Goal: Task Accomplishment & Management: Use online tool/utility

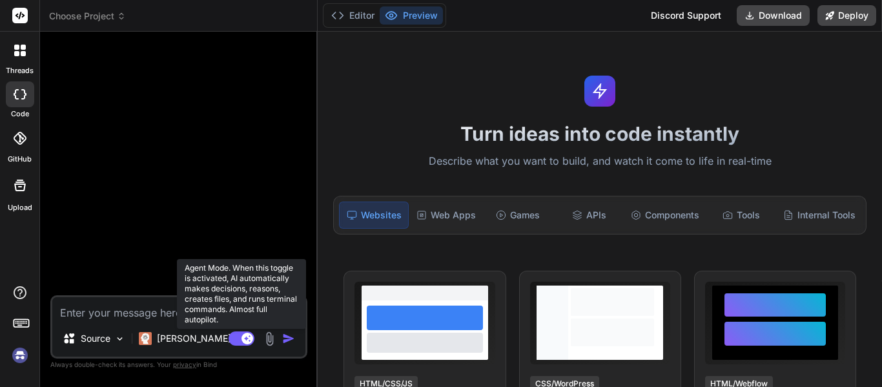
click at [238, 338] on rect at bounding box center [242, 338] width 26 height 14
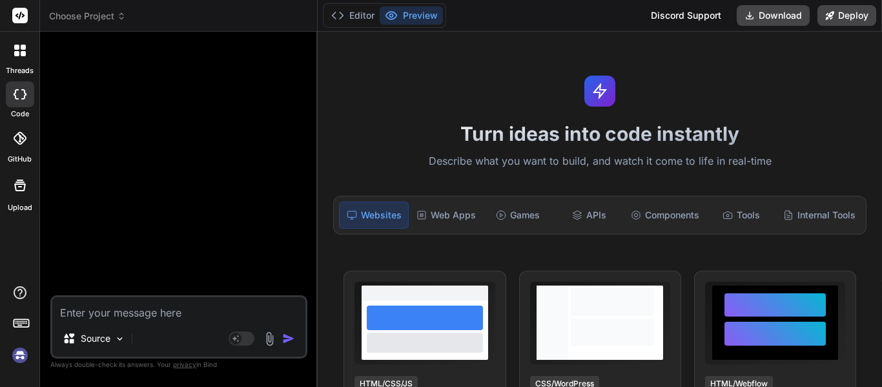
click at [40, 348] on div "Bind AI Web Search Created with Pixso. Code Generator Source Agent Mode. When t…" at bounding box center [179, 209] width 278 height 355
click at [16, 354] on img at bounding box center [20, 355] width 22 height 22
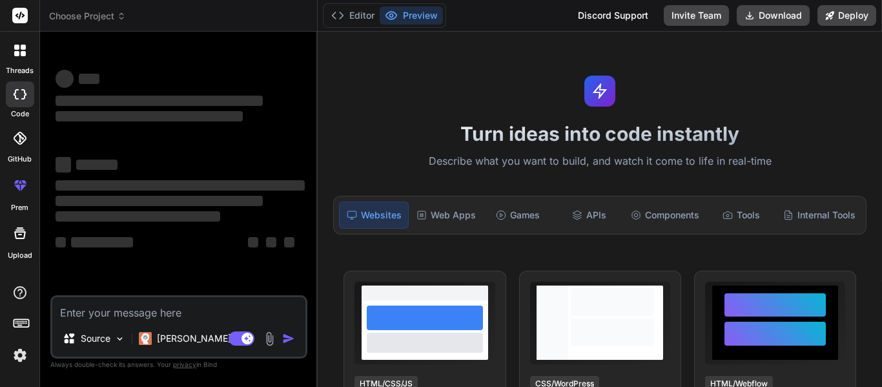
type textarea "x"
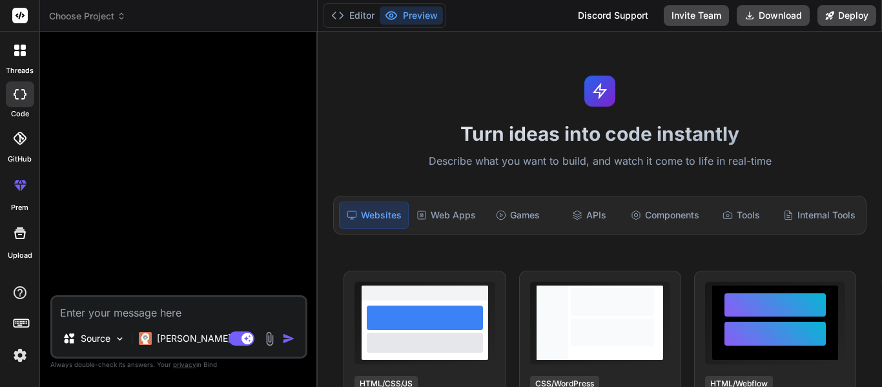
click at [242, 326] on div "Source Claude 4 S.." at bounding box center [178, 341] width 253 height 31
click at [228, 348] on div "Source Claude 4 S.." at bounding box center [178, 341] width 253 height 31
click at [297, 294] on div at bounding box center [180, 168] width 255 height 253
click at [253, 317] on textarea at bounding box center [178, 308] width 253 height 23
type textarea "c"
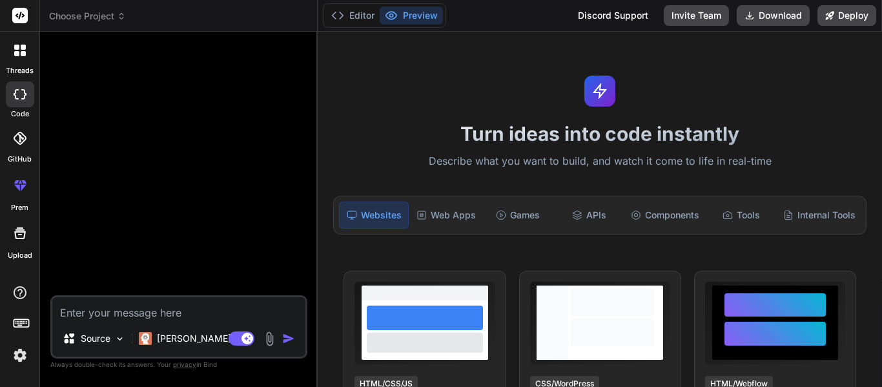
type textarea "x"
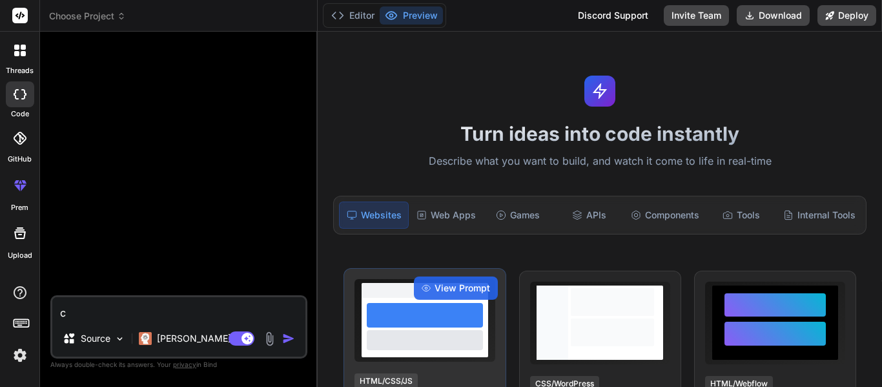
type textarea "cr"
type textarea "x"
type textarea "cre"
type textarea "x"
type textarea "crea"
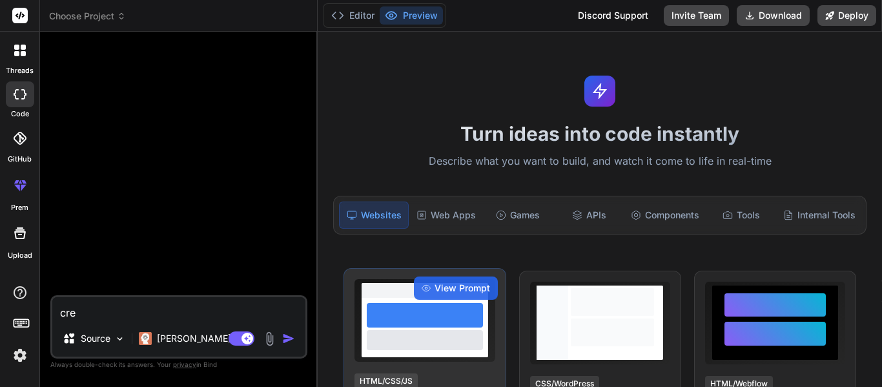
type textarea "x"
type textarea "creat"
type textarea "x"
type textarea "create"
type textarea "x"
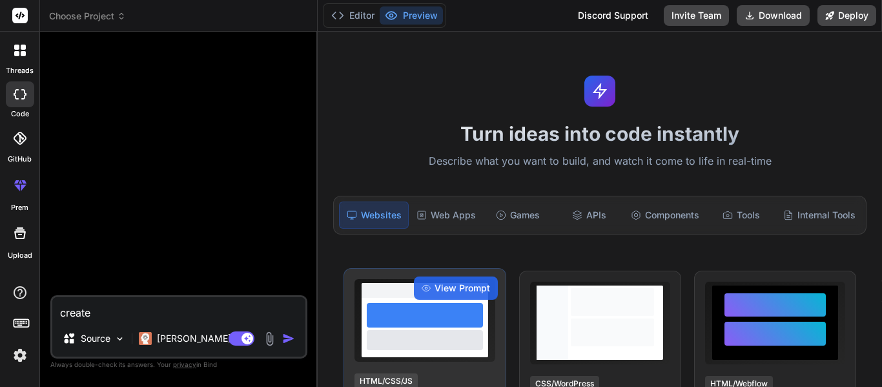
type textarea "create"
type textarea "x"
type textarea "create a"
type textarea "x"
type textarea "create a"
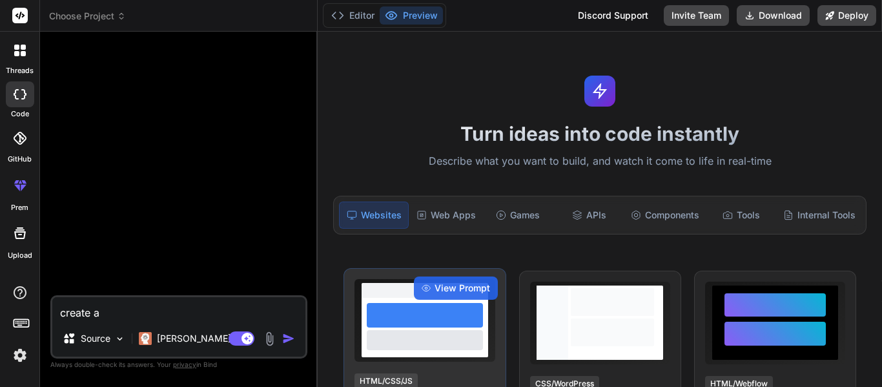
type textarea "x"
type textarea "create a t"
type textarea "x"
type textarea "create a ti"
type textarea "x"
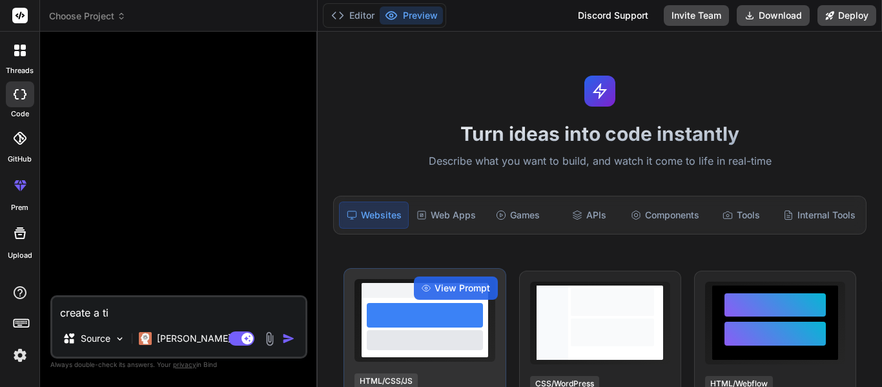
type textarea "create a tie"
type textarea "x"
type textarea "create a tier"
type textarea "x"
type textarea "create a tier"
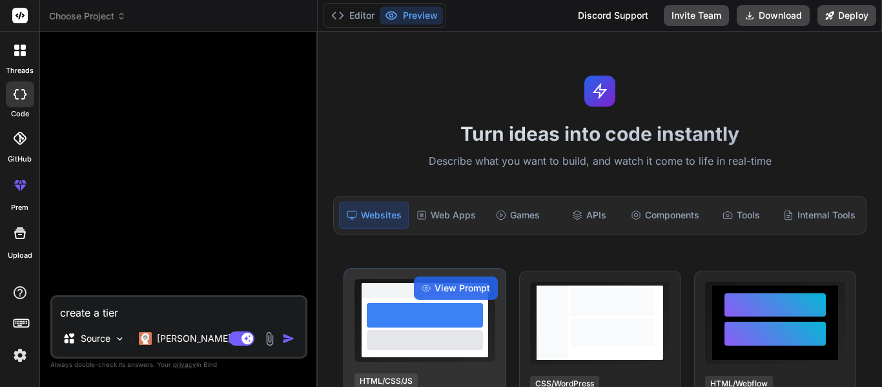
type textarea "x"
type textarea "create a tier l"
type textarea "x"
type textarea "create a tier li"
type textarea "x"
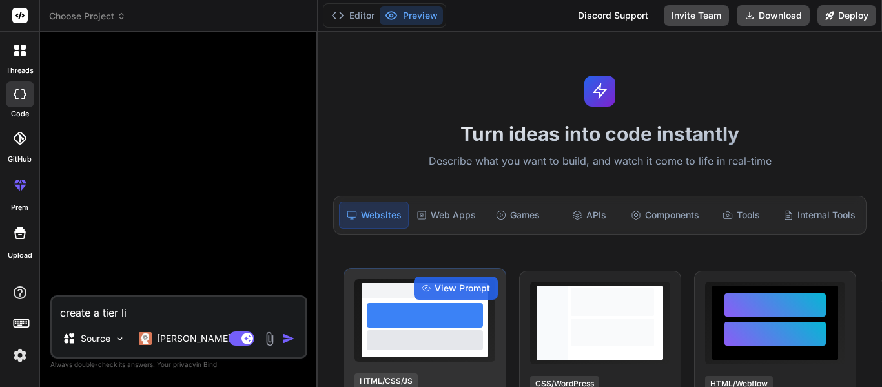
type textarea "create a tier lis"
type textarea "x"
type textarea "create a tier list"
type textarea "x"
type textarea "create a tier list"
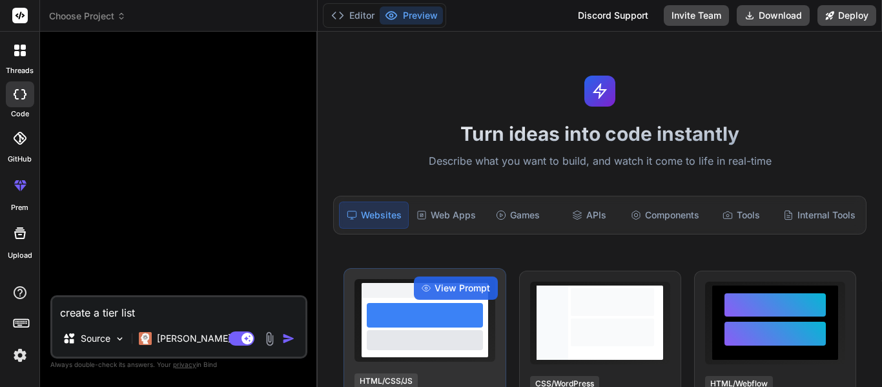
type textarea "x"
type textarea "create a tier list c"
type textarea "x"
type textarea "create a tier list cr"
type textarea "x"
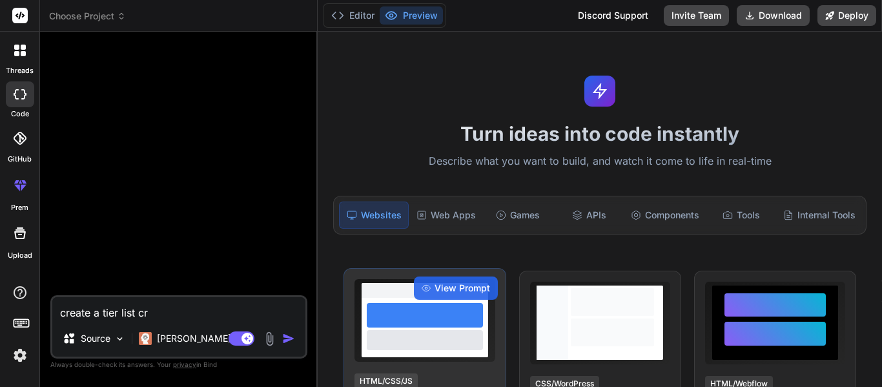
type textarea "create a tier list cre"
type textarea "x"
type textarea "create a tier list crea"
type textarea "x"
type textarea "create a tier list creat"
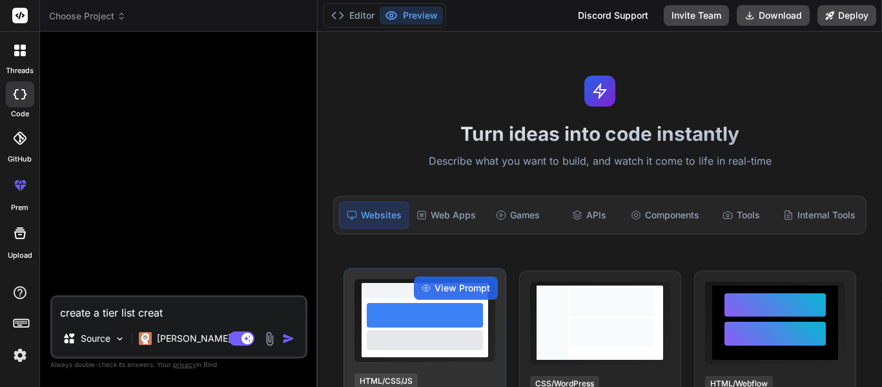
type textarea "x"
type textarea "create a tier list creato"
type textarea "x"
type textarea "create a tier list creator"
type textarea "x"
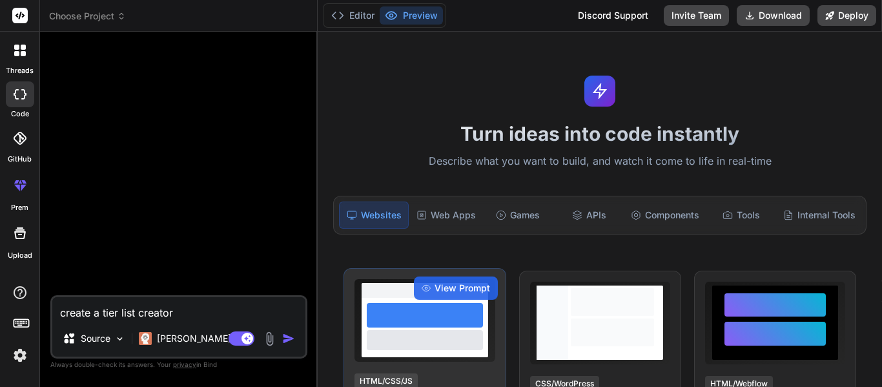
type textarea "create a tier list creator"
type textarea "x"
type textarea "create a tier list creator t"
type textarea "x"
type textarea "create a tier list creator th"
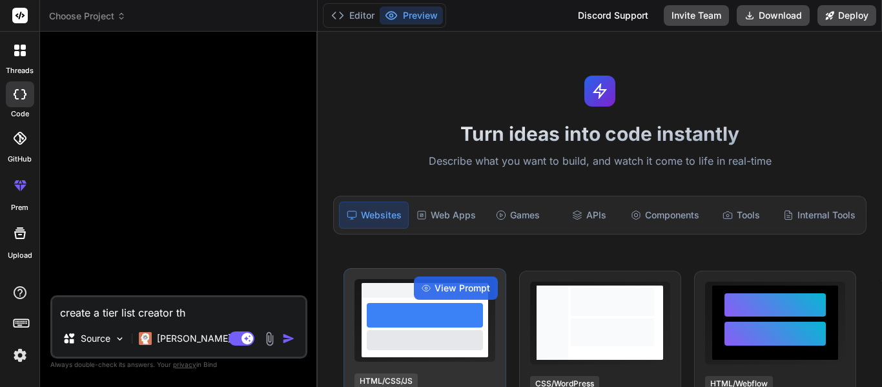
type textarea "x"
type textarea "create a tier list creator tha"
type textarea "x"
type textarea "create a tier list creator that"
type textarea "x"
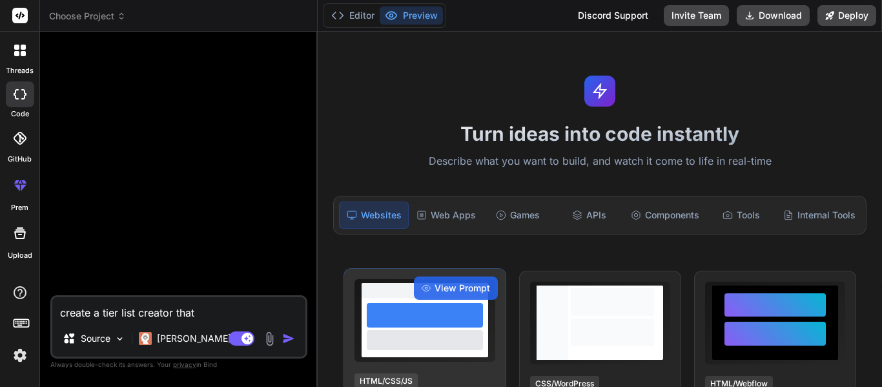
type textarea "create a tier list creator that"
type textarea "x"
type textarea "create a tier list creator that w"
type textarea "x"
type textarea "create a tier list creator that wo"
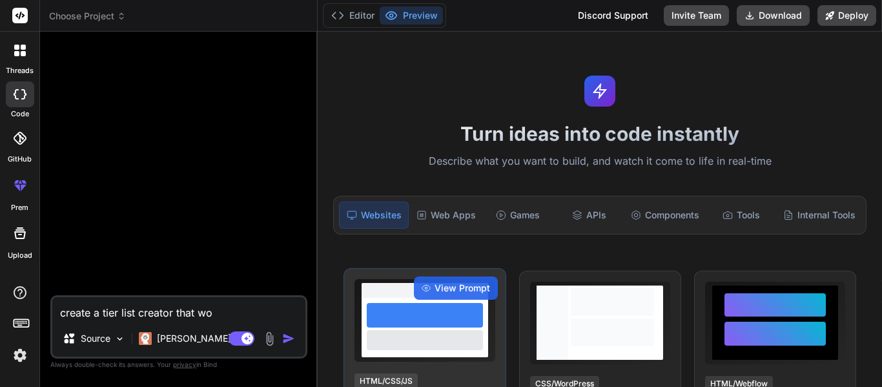
type textarea "x"
type textarea "create a tier list creator that wor"
type textarea "x"
type textarea "create a tier list creator that work"
type textarea "x"
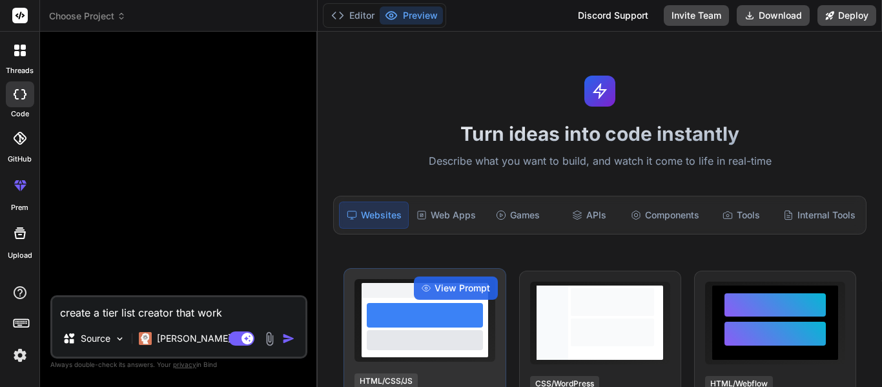
type textarea "create a tier list creator that works"
type textarea "x"
type textarea "create a tier list creator that works"
type textarea "x"
type textarea "create a tier list creator that works o"
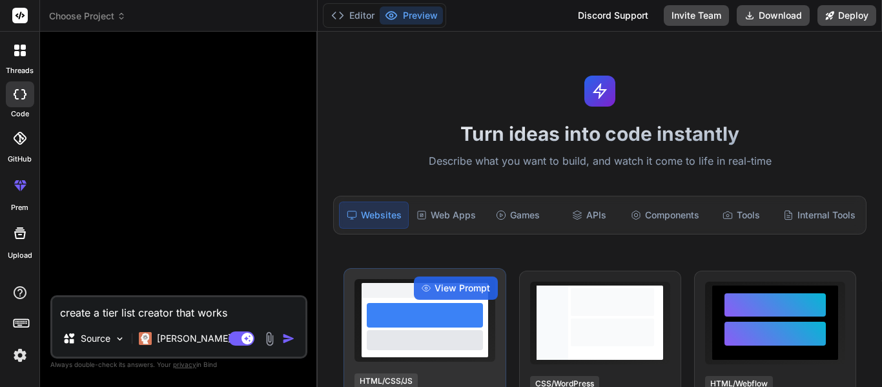
type textarea "x"
type textarea "create a tier list creator that works of"
type textarea "x"
type textarea "create a tier list creator that works off"
type textarea "x"
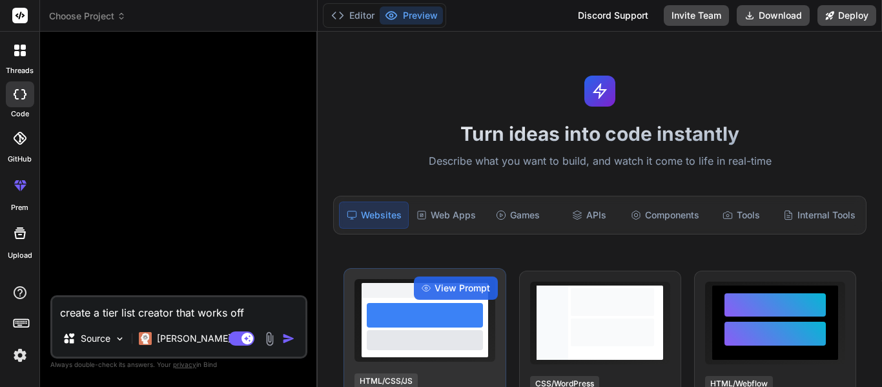
type textarea "create a tier list creator that works offl"
type textarea "x"
type textarea "create a tier list creator that works offli"
type textarea "x"
type textarea "create a tier list creator that works offlin"
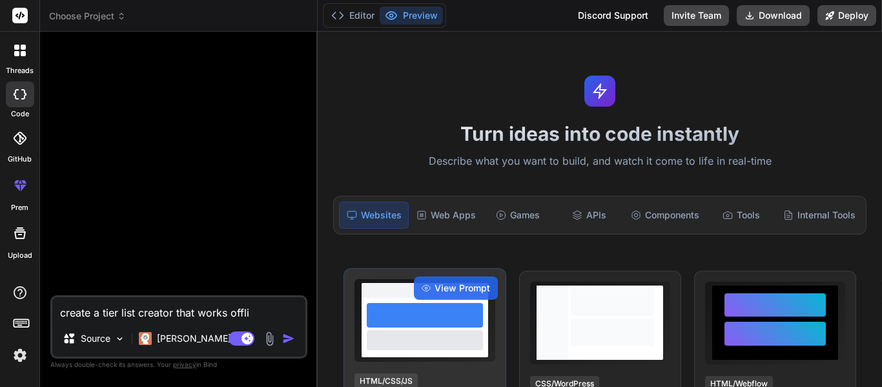
type textarea "x"
type textarea "create a tier list creator that works offline"
type textarea "x"
type textarea "create a tier list creator that works offline,"
type textarea "x"
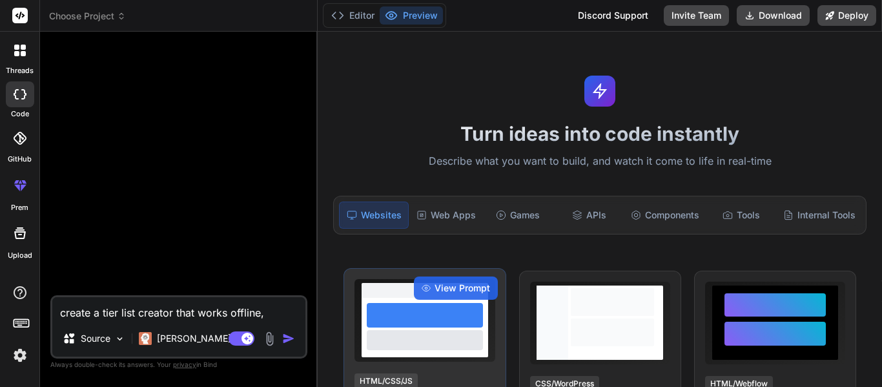
type textarea "create a tier list creator that works offline,"
type textarea "x"
type textarea "create a tier list creator that works offline, s"
type textarea "x"
type textarea "create a tier list creator that works offline, sa"
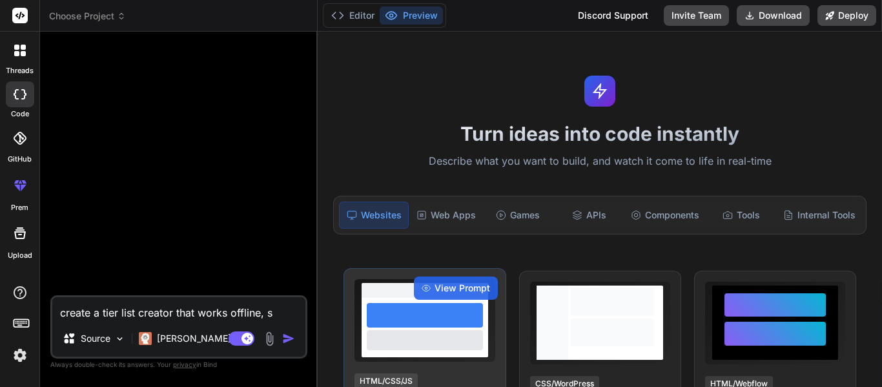
type textarea "x"
type textarea "create a tier list creator that works offline, sav"
type textarea "x"
type textarea "create a tier list creator that works offline, save"
type textarea "x"
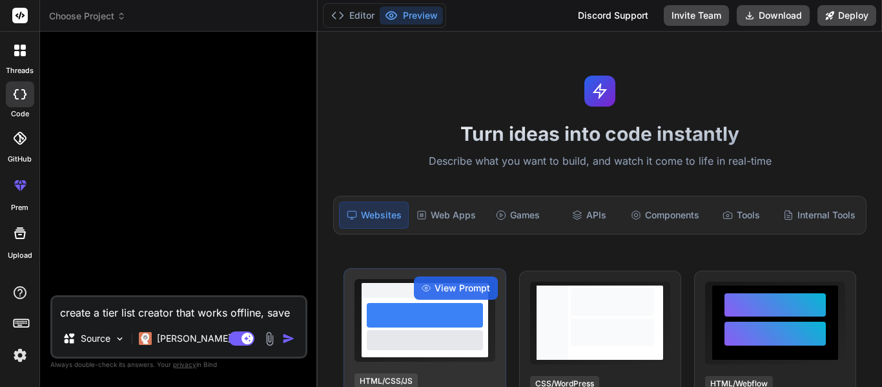
type textarea "create a tier list creator that works offline, save"
type textarea "x"
type textarea "create a tier list creator that works offline, save t"
type textarea "x"
type textarea "create a tier list creator that works offline, save ti"
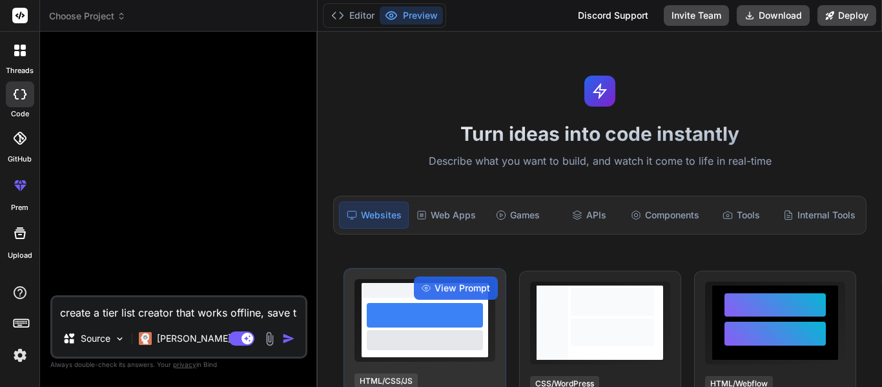
type textarea "x"
type textarea "create a tier list creator that works offline, save tie"
type textarea "x"
type textarea "create a tier list creator that works offline, save tier"
type textarea "x"
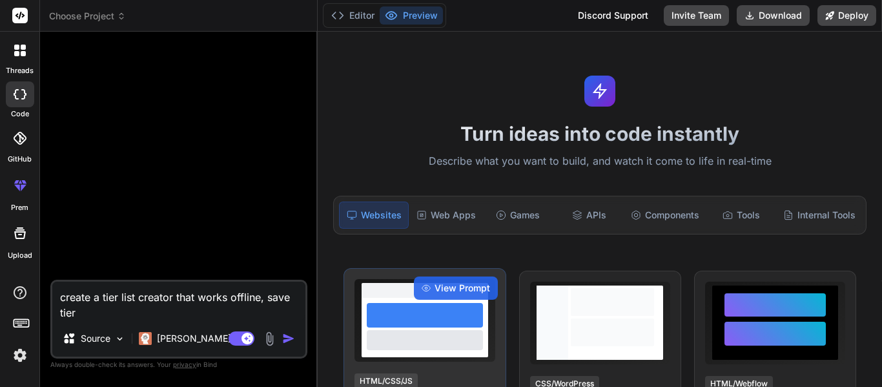
type textarea "create a tier list creator that works offline, save tier"
type textarea "x"
type textarea "create a tier list creator that works offline, save tier l"
type textarea "x"
type textarea "create a tier list creator that works offline, save tier li"
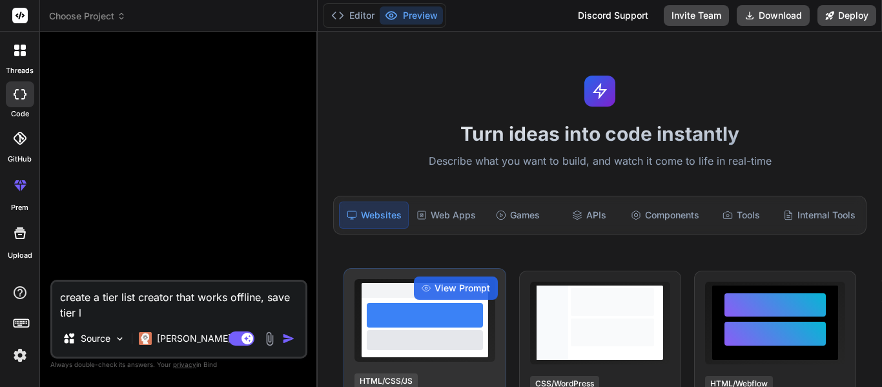
type textarea "x"
type textarea "create a tier list creator that works offline, save tier lis"
type textarea "x"
type textarea "create a tier list creator that works offline, save tier list"
type textarea "x"
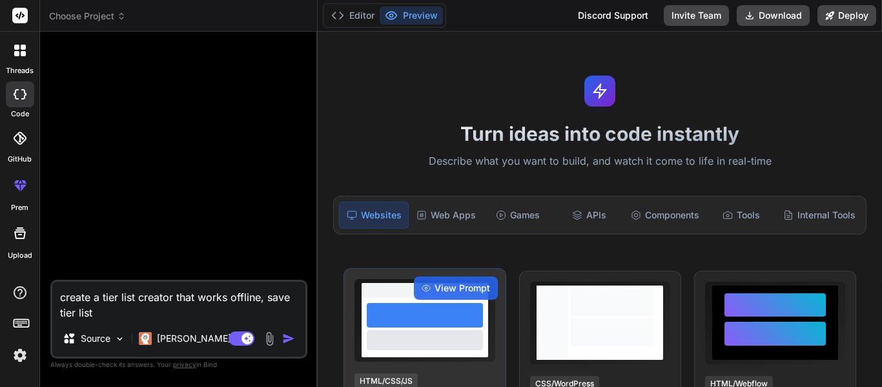
type textarea "create a tier list creator that works offline, save tier lista"
type textarea "x"
type textarea "create a tier list creator that works offline, save tier list"
type textarea "x"
type textarea "create a tier list creator that works offline, save tier lists"
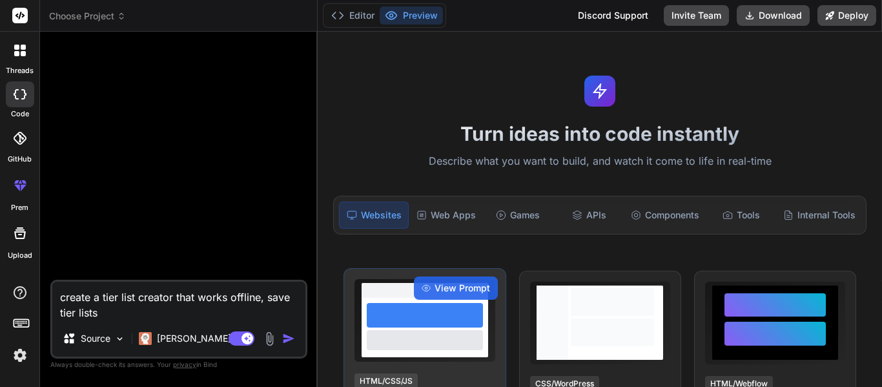
type textarea "x"
type textarea "create a tier list creator that works offline, save tier lists"
type textarea "x"
type textarea "create a tier list creator that works offline, save tier lists t"
type textarea "x"
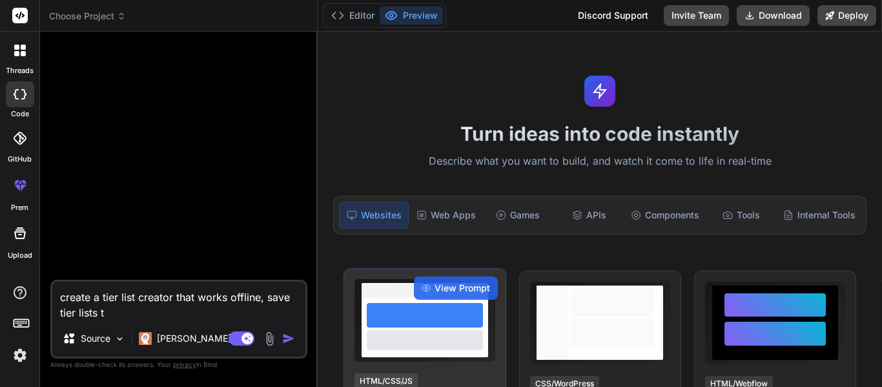
type textarea "create a tier list creator that works offline, save tier lists th"
type textarea "x"
type textarea "create a tier list creator that works offline, save tier lists tha"
type textarea "x"
type textarea "create a tier list creator that works offline, save tier lists that"
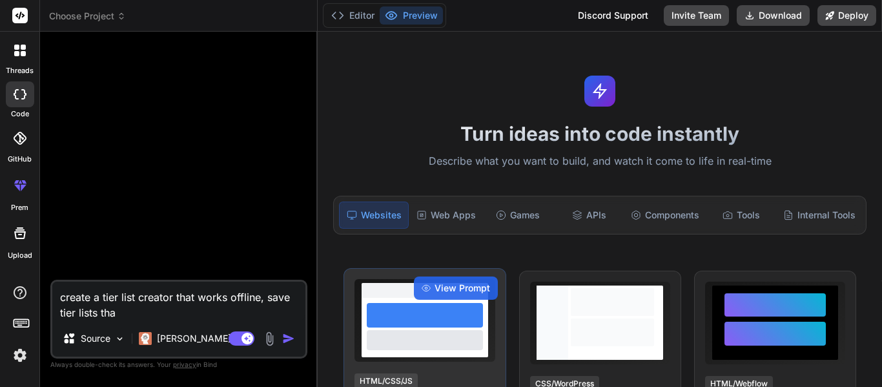
type textarea "x"
type textarea "create a tier list creator that works offline, save tier lists that"
type textarea "x"
type textarea "create a tier list creator that works offline, save tier lists that y"
type textarea "x"
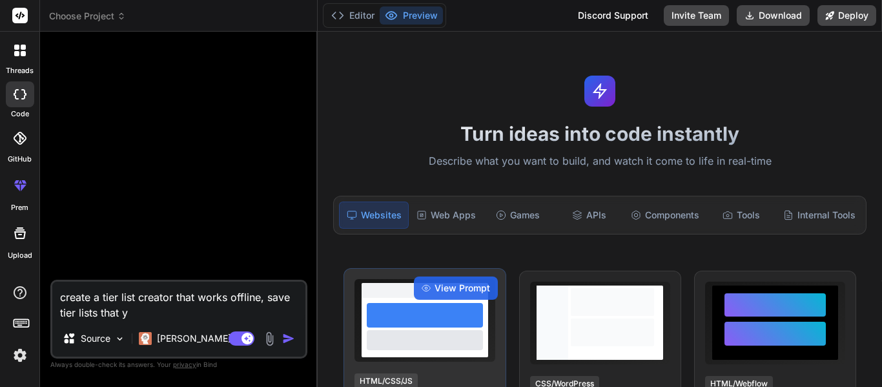
type textarea "create a tier list creator that works offline, save tier lists that yo"
type textarea "x"
type textarea "create a tier list creator that works offline, save tier lists that you"
type textarea "x"
type textarea "create a tier list creator that works offline, save tier lists that you"
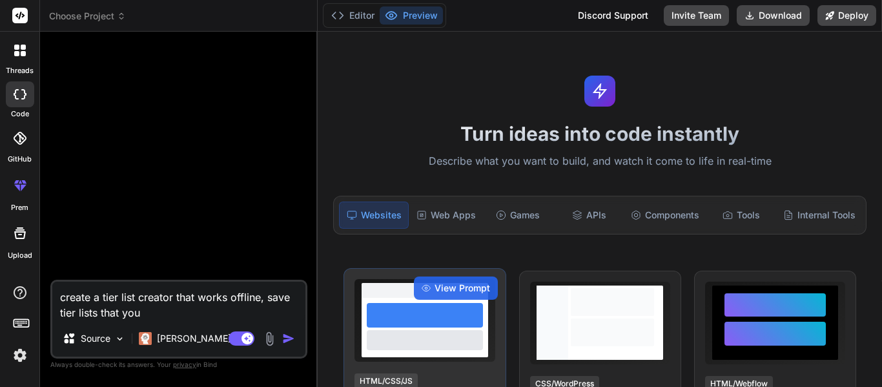
type textarea "x"
type textarea "create a tier list creator that works offline, save tier lists that you h"
type textarea "x"
type textarea "create a tier list creator that works offline, save tier lists that you ha"
type textarea "x"
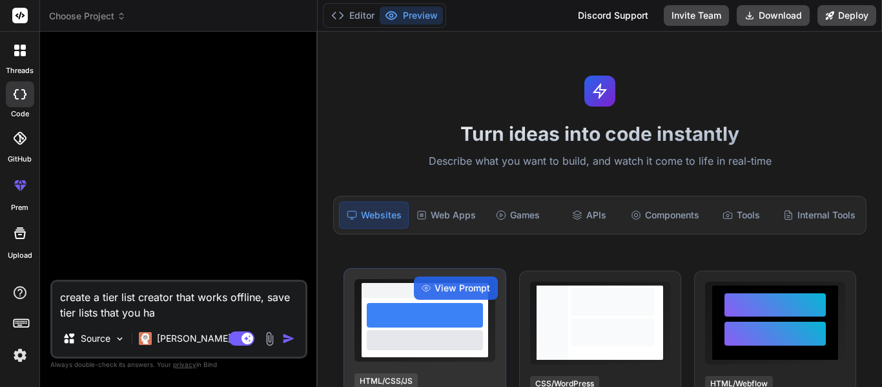
type textarea "create a tier list creator that works offline, save tier lists that you hav"
type textarea "x"
type textarea "create a tier list creator that works offline, save tier lists that you have"
type textarea "x"
type textarea "create a tier list creator that works offline, save tier lists that you have"
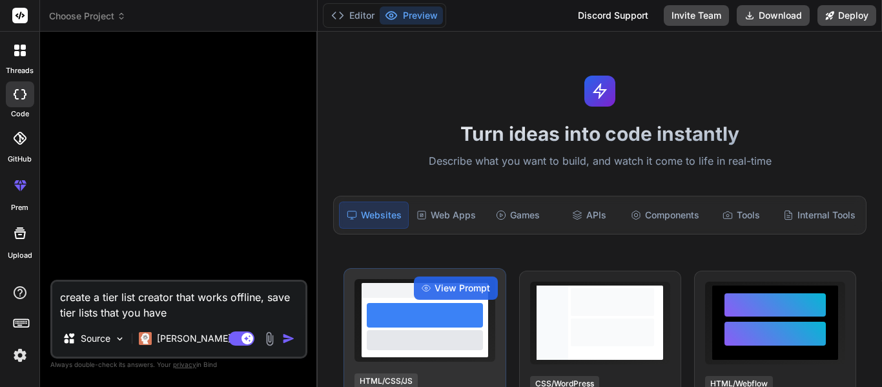
type textarea "x"
type textarea "create a tier list creator that works offline, save tier lists that you have a"
type textarea "x"
type textarea "create a tier list creator that works offline, save tier lists that you have am"
type textarea "x"
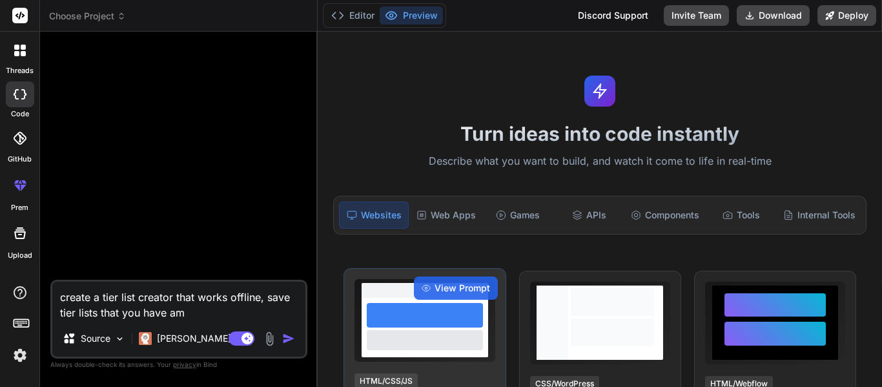
type textarea "create a tier list creator that works offline, save tier lists that you have a"
type textarea "x"
type textarea "create a tier list creator that works offline, save tier lists that you have"
type textarea "x"
type textarea "create a tier list creator that works offline, save tier lists that you have m"
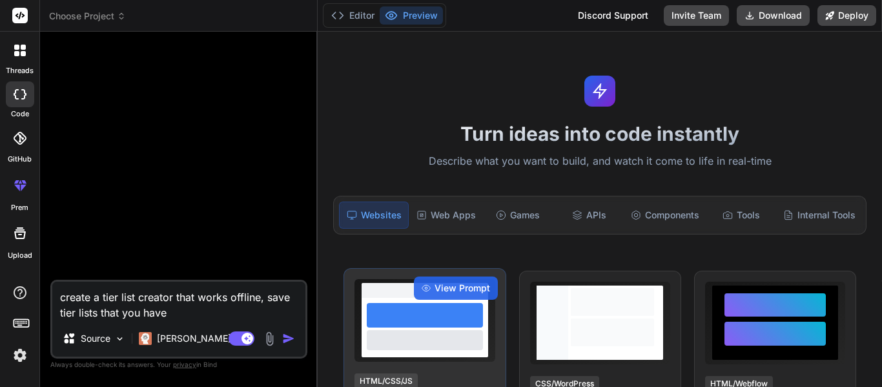
type textarea "x"
type textarea "create a tier list creator that works offline, save tier lists that you have ma"
type textarea "x"
type textarea "create a tier list creator that works offline, save tier lists that you have mad"
type textarea "x"
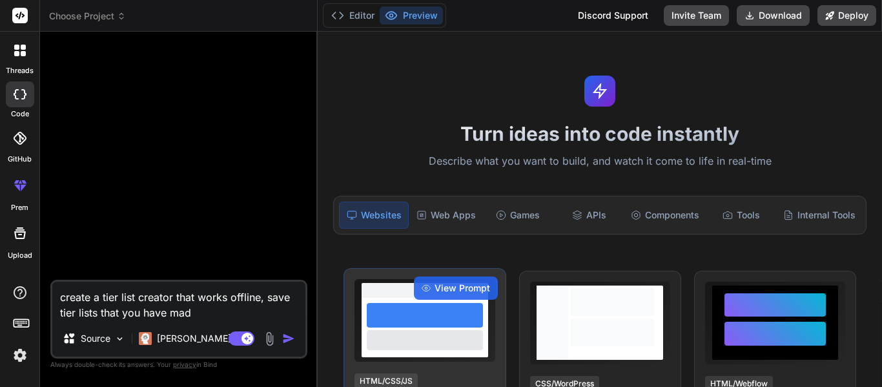
type textarea "create a tier list creator that works offline, save tier lists that you have ma…"
type textarea "x"
type textarea "create a tier list creator that works offline, save tier lists that you have ma…"
type textarea "x"
type textarea "create a tier list creator that works offline, save tier lists that you have ma…"
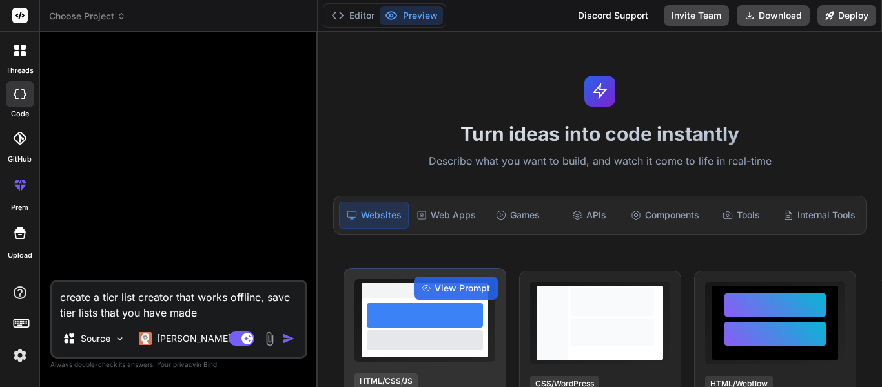
type textarea "x"
type textarea "create a tier list creator that works offline, save tier lists that you have ma…"
type textarea "x"
type textarea "create a tier list creator that works offline, save tier lists that you have ma…"
type textarea "x"
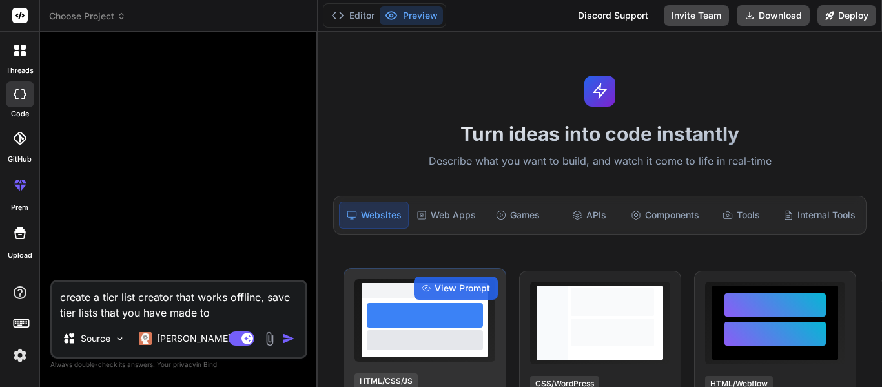
type textarea "create a tier list creator that works offline, save tier lists that you have ma…"
type textarea "x"
type textarea "create a tier list creator that works offline, save tier lists that you have ma…"
type textarea "x"
type textarea "create a tier list creator that works offline, save tier lists that you have ma…"
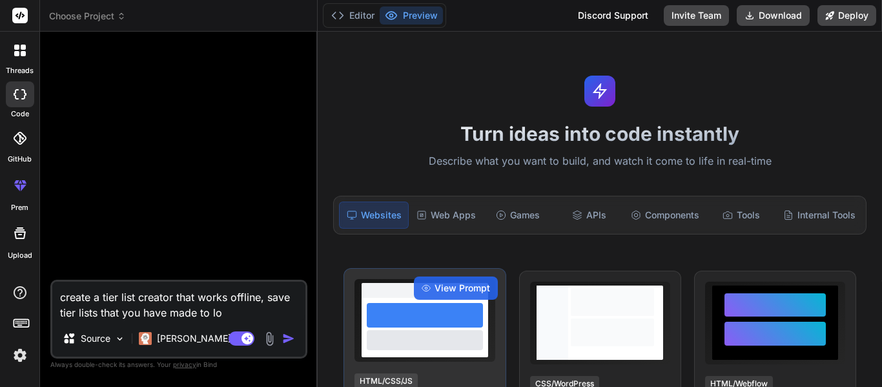
type textarea "x"
type textarea "create a tier list creator that works offline, save tier lists that you have ma…"
type textarea "x"
type textarea "create a tier list creator that works offline, save tier lists that you have ma…"
type textarea "x"
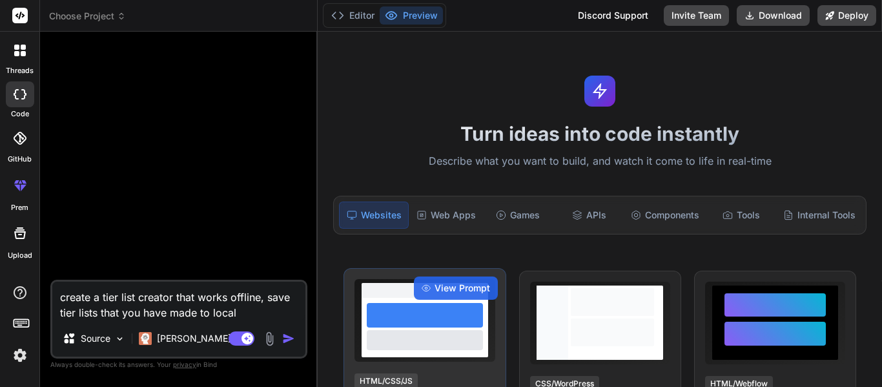
type textarea "create a tier list creator that works offline, save tier lists that you have ma…"
type textarea "x"
type textarea "create a tier list creator that works offline, save tier lists that you have ma…"
type textarea "x"
type textarea "create a tier list creator that works offline, save tier lists that you have ma…"
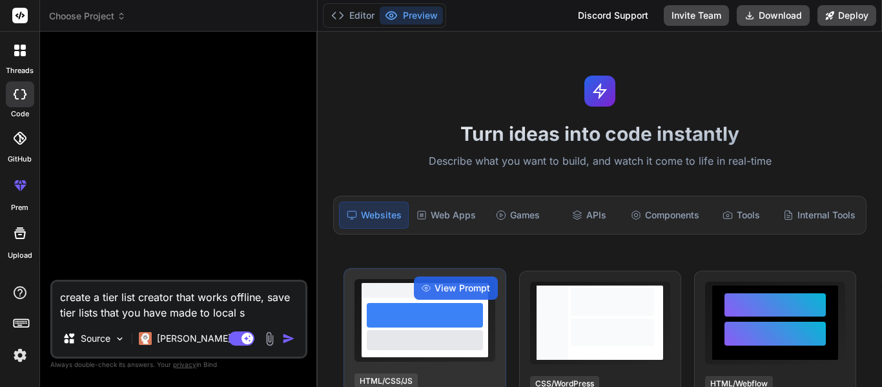
type textarea "x"
type textarea "create a tier list creator that works offline, save tier lists that you have ma…"
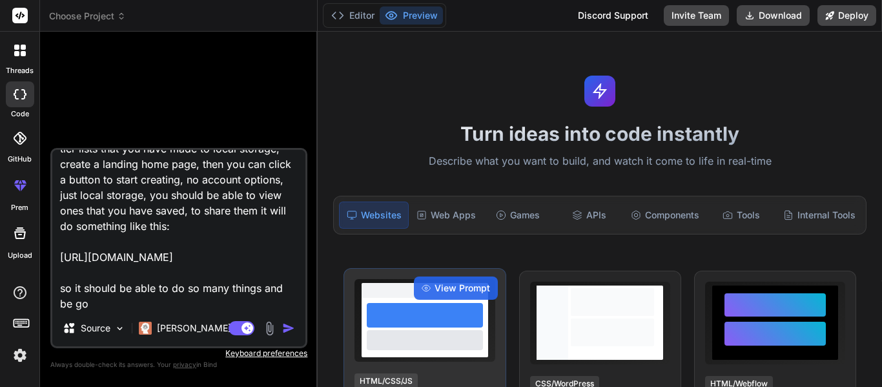
scroll to position [48, 0]
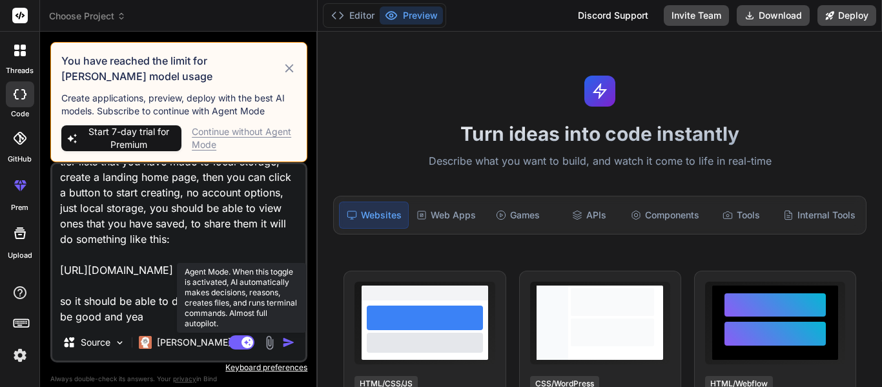
click at [245, 340] on rect at bounding box center [248, 343] width 12 height 12
click at [226, 335] on button "Agent Mode. When this toggle is activated, AI automatically makes decisions, re…" at bounding box center [241, 343] width 31 height 16
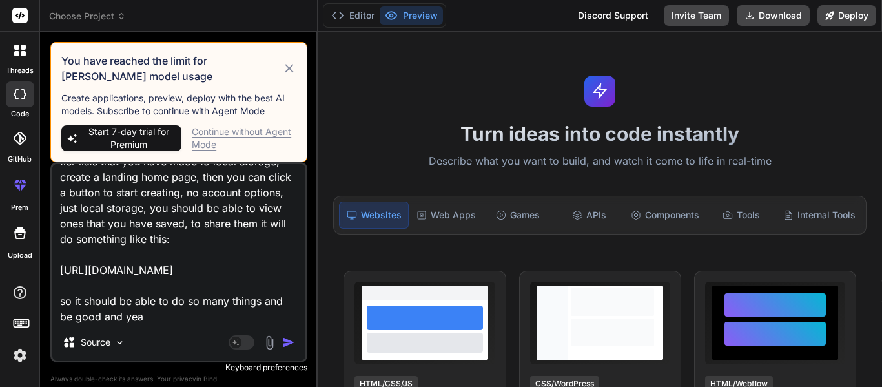
click at [285, 338] on img "button" at bounding box center [288, 342] width 13 height 13
click at [289, 70] on icon at bounding box center [289, 69] width 15 height 16
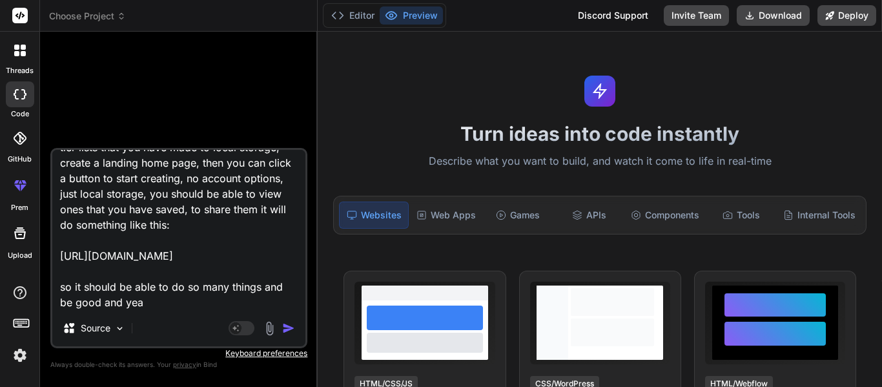
click at [289, 330] on img "button" at bounding box center [288, 328] width 13 height 13
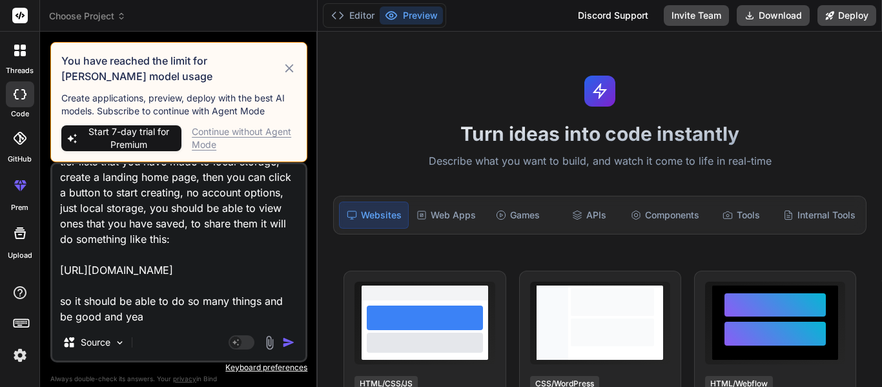
click at [236, 137] on div "Continue without Agent Mode" at bounding box center [244, 138] width 105 height 26
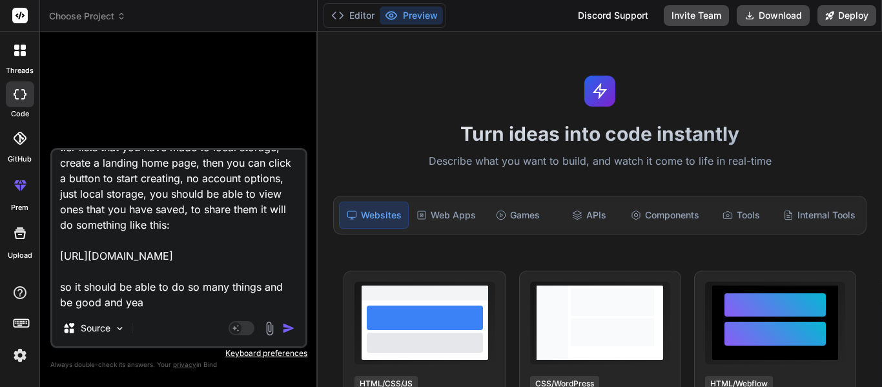
click at [283, 330] on img "button" at bounding box center [288, 328] width 13 height 13
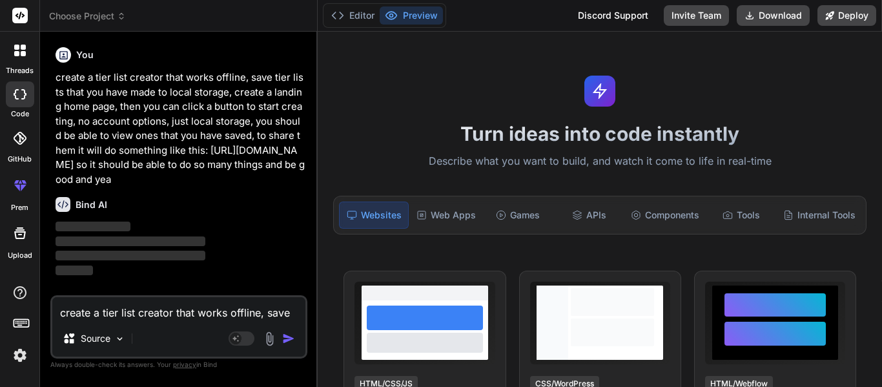
drag, startPoint x: 336, startPoint y: 318, endPoint x: 318, endPoint y: 326, distance: 19.4
click at [318, 326] on div "Turn ideas into code instantly Describe what you want to build, and watch it co…" at bounding box center [600, 209] width 565 height 355
click at [90, 344] on p "Source" at bounding box center [96, 338] width 30 height 13
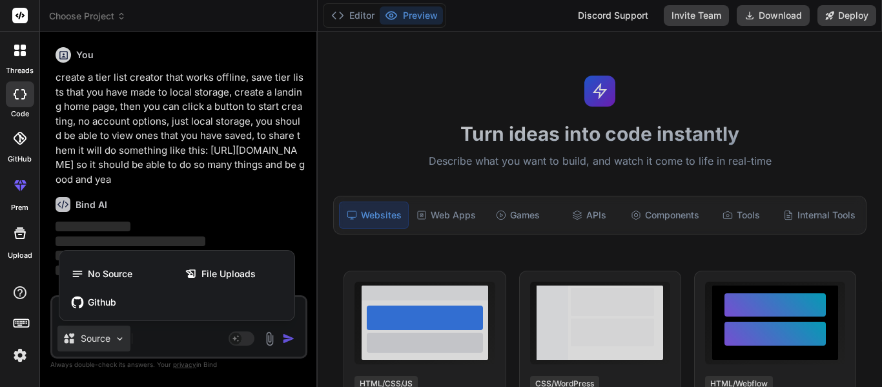
click at [90, 343] on div at bounding box center [441, 193] width 882 height 387
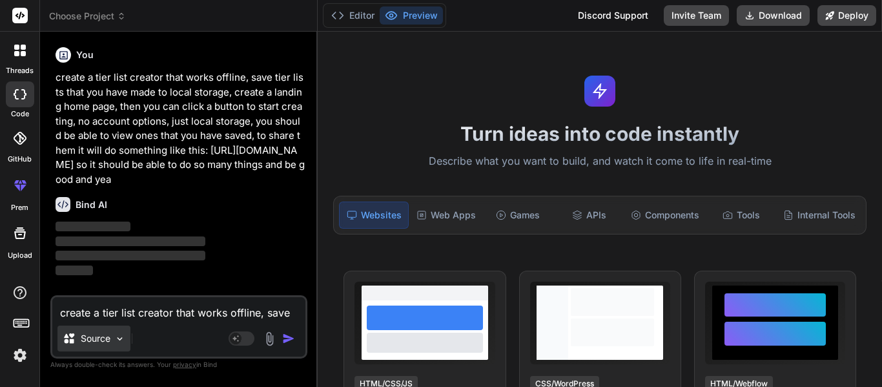
click at [89, 344] on p "Source" at bounding box center [96, 338] width 30 height 13
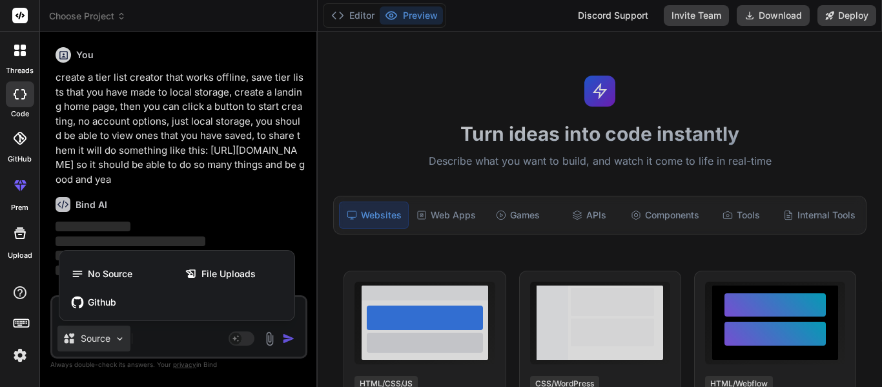
click at [89, 344] on div at bounding box center [441, 193] width 882 height 387
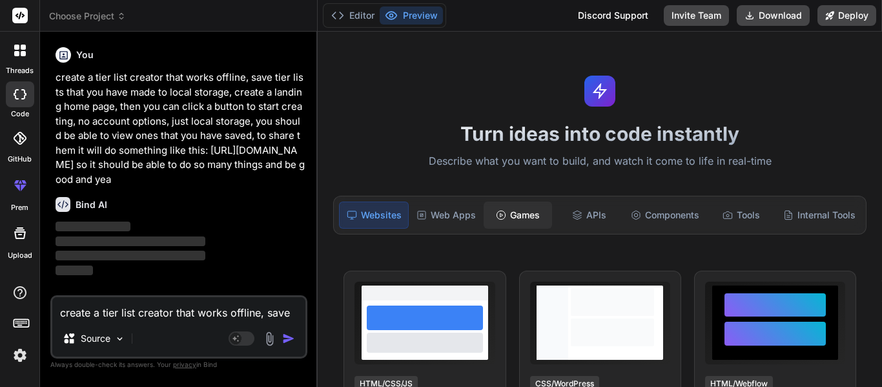
click at [518, 221] on div "Games" at bounding box center [518, 215] width 68 height 27
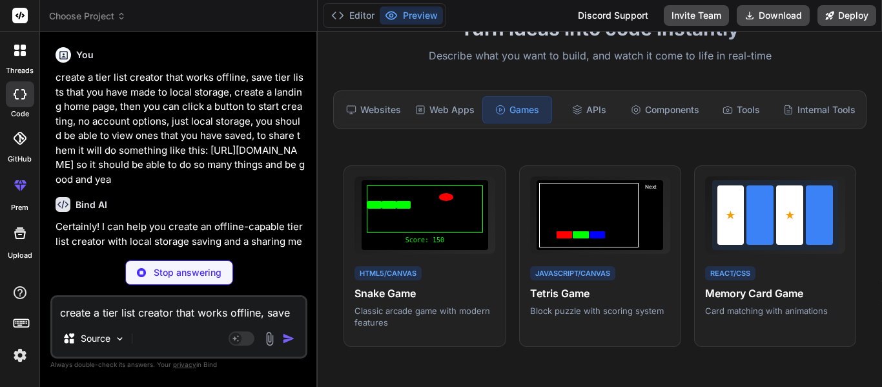
scroll to position [130, 0]
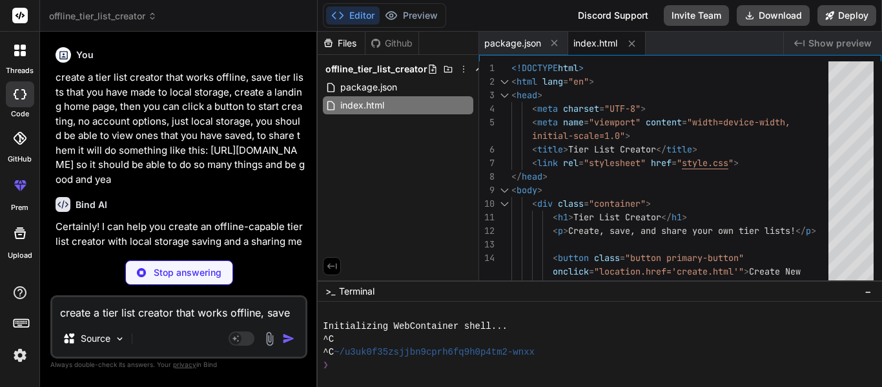
click at [386, 45] on div "Github" at bounding box center [392, 43] width 53 height 13
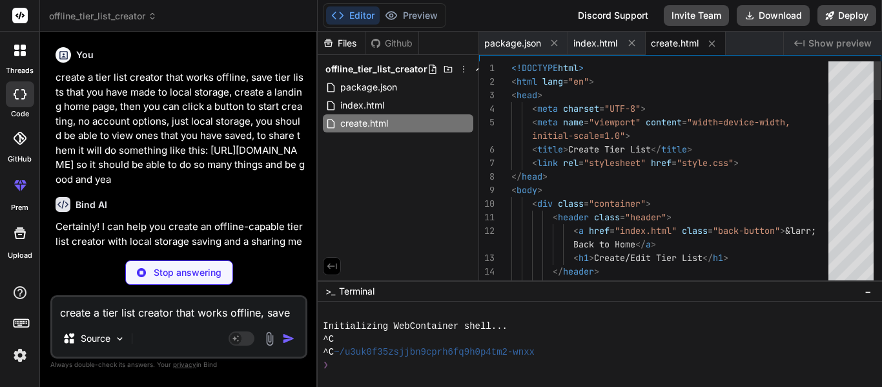
click at [350, 47] on div "Files" at bounding box center [341, 43] width 47 height 13
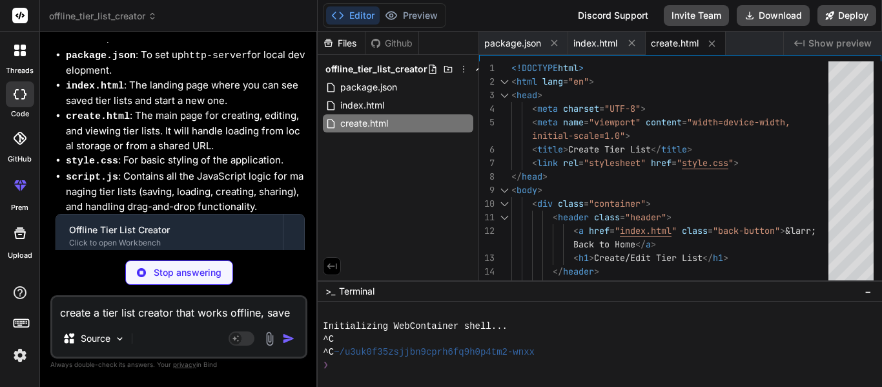
scroll to position [252, 0]
click at [227, 315] on textarea "create a tier list creator that works offline, save tier lists that you have ma…" at bounding box center [178, 308] width 253 height 23
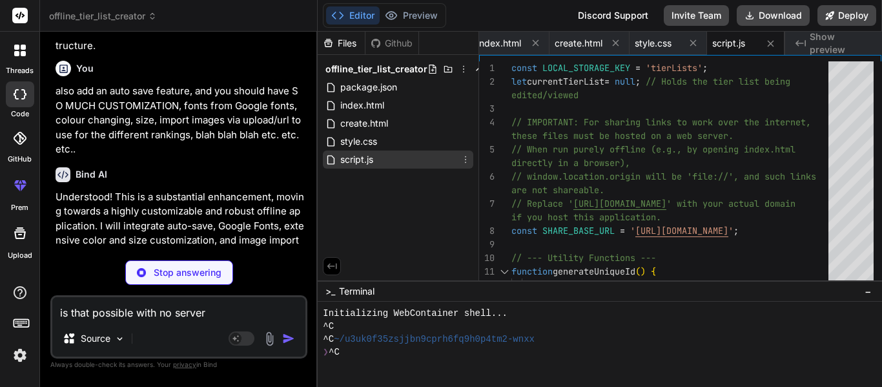
scroll to position [2420, 0]
click at [205, 269] on p "Stop answering" at bounding box center [188, 272] width 68 height 13
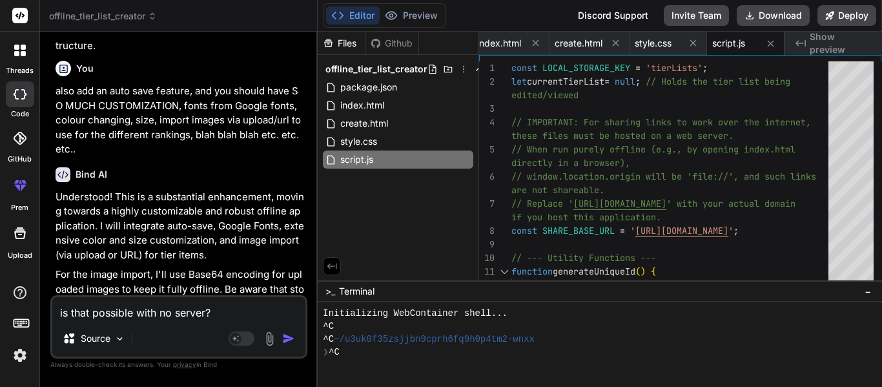
click at [262, 296] on div "is that possible with no server? Source Agent Mode. When this toggle is activat…" at bounding box center [178, 326] width 257 height 63
click at [262, 302] on textarea "is that possible with no server?" at bounding box center [178, 308] width 253 height 23
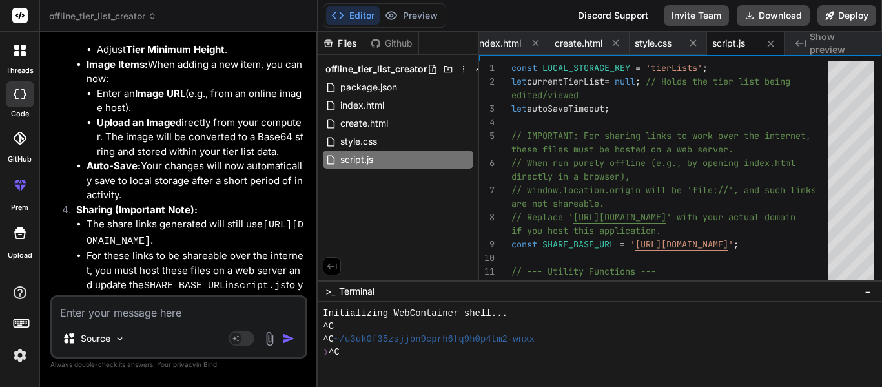
scroll to position [4316, 0]
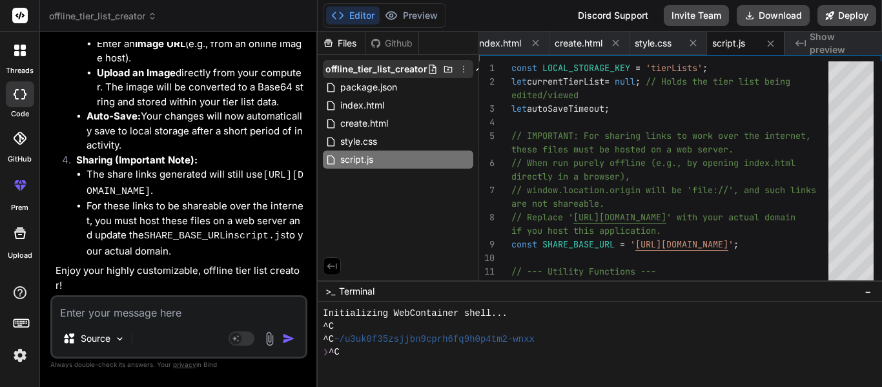
click at [461, 67] on icon at bounding box center [464, 69] width 10 height 10
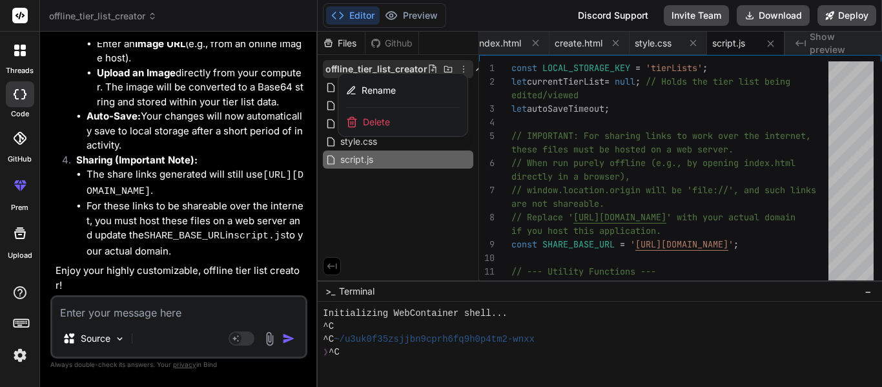
click at [393, 182] on div at bounding box center [600, 209] width 565 height 355
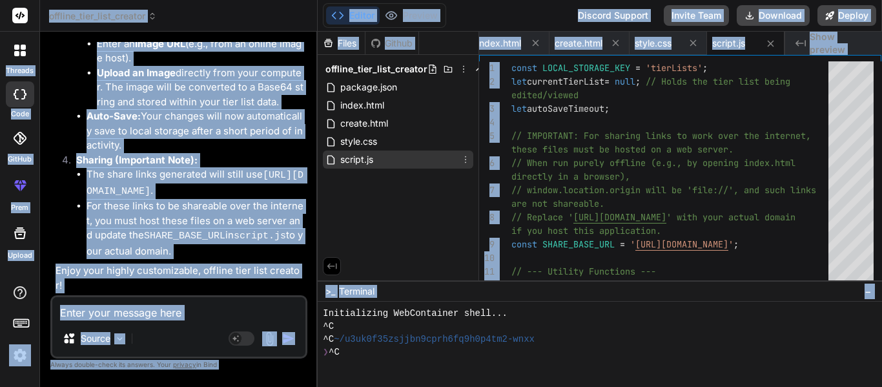
click at [380, 156] on div "script.js" at bounding box center [398, 160] width 151 height 18
click at [437, 211] on div "Files Github offline_tier_list_creator package.json index.html create.html styl…" at bounding box center [398, 156] width 161 height 249
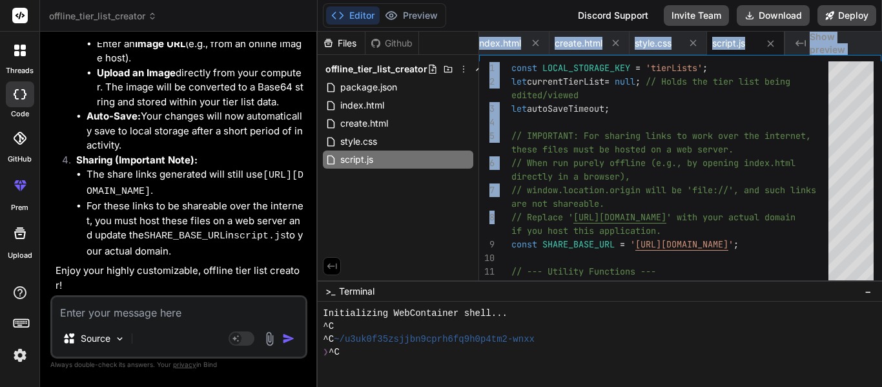
drag, startPoint x: 475, startPoint y: 206, endPoint x: 514, endPoint y: 208, distance: 38.2
click at [514, 208] on div "Files Github offline_tier_list_creator package.json index.html create.html styl…" at bounding box center [600, 156] width 565 height 249
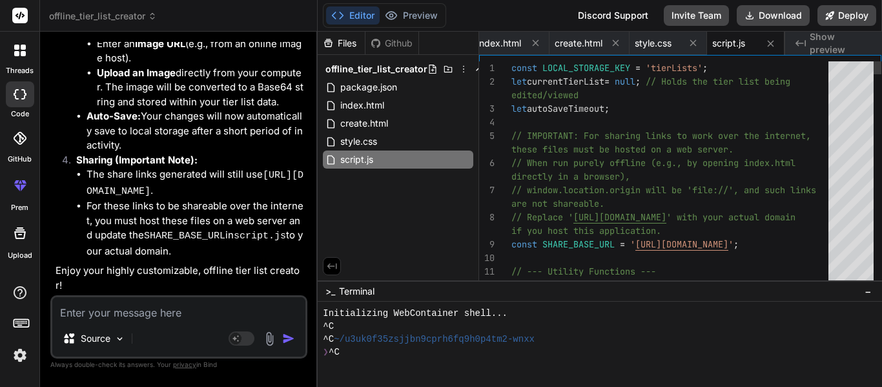
click at [470, 175] on div "Files Github offline_tier_list_creator package.json index.html create.html styl…" at bounding box center [398, 156] width 161 height 249
click at [477, 69] on polyline at bounding box center [479, 69] width 5 height 3
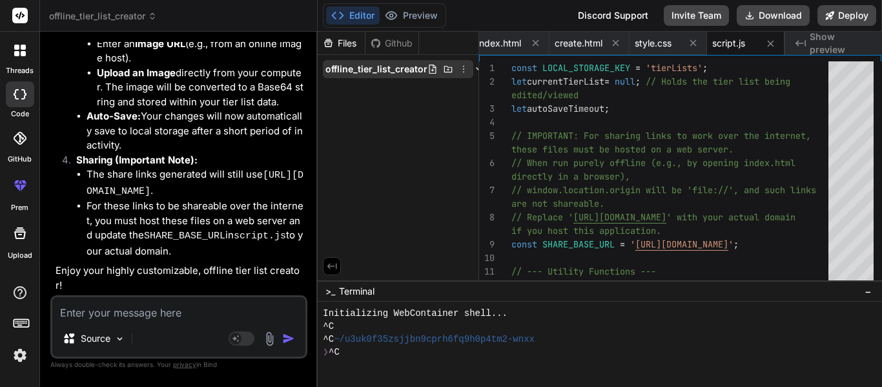
click at [476, 68] on icon at bounding box center [479, 69] width 10 height 10
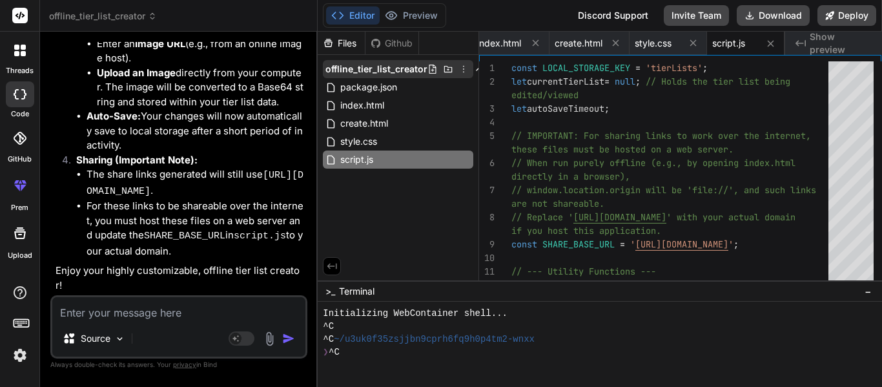
click at [453, 70] on div at bounding box center [456, 69] width 57 height 10
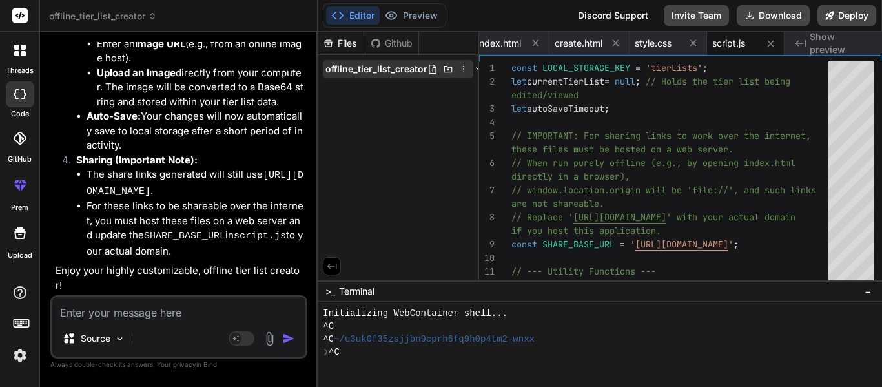
click at [460, 68] on icon at bounding box center [464, 69] width 10 height 10
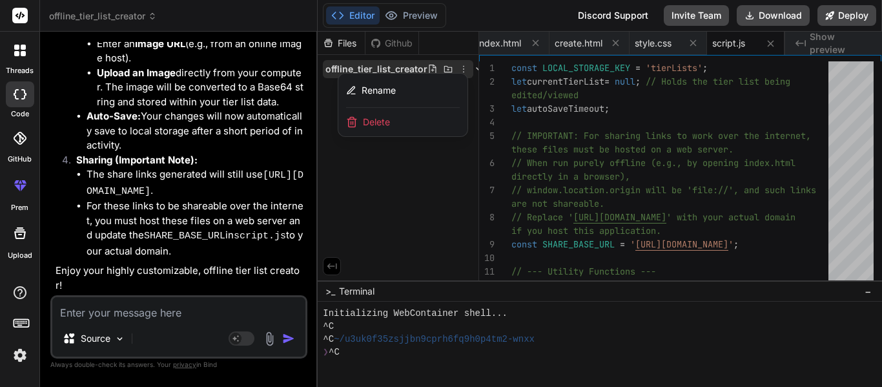
click at [468, 68] on div at bounding box center [600, 209] width 565 height 355
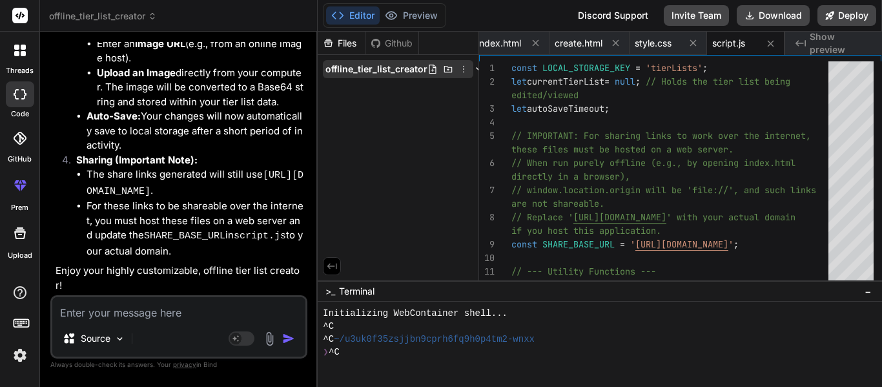
click at [474, 68] on icon at bounding box center [479, 69] width 10 height 10
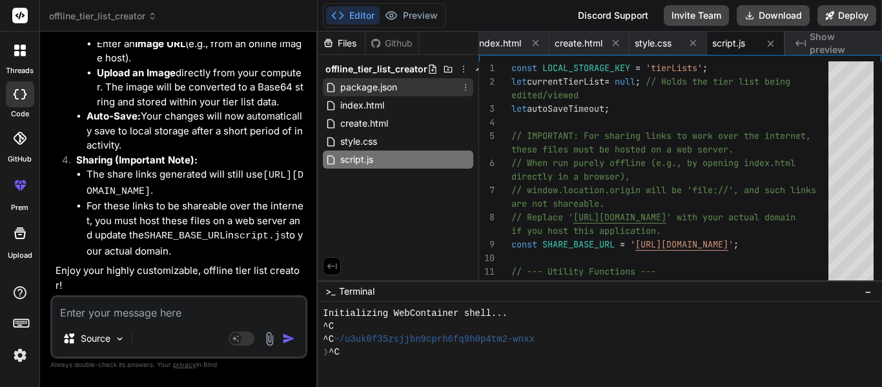
click at [384, 81] on span "package.json" at bounding box center [368, 87] width 59 height 16
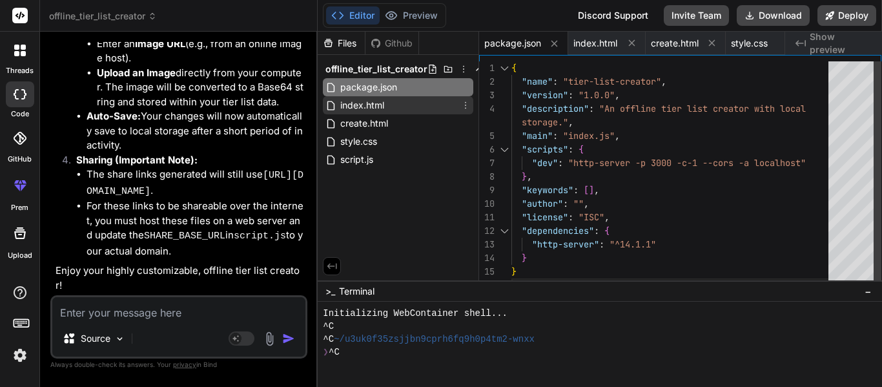
click at [372, 108] on span "index.html" at bounding box center [362, 106] width 47 height 16
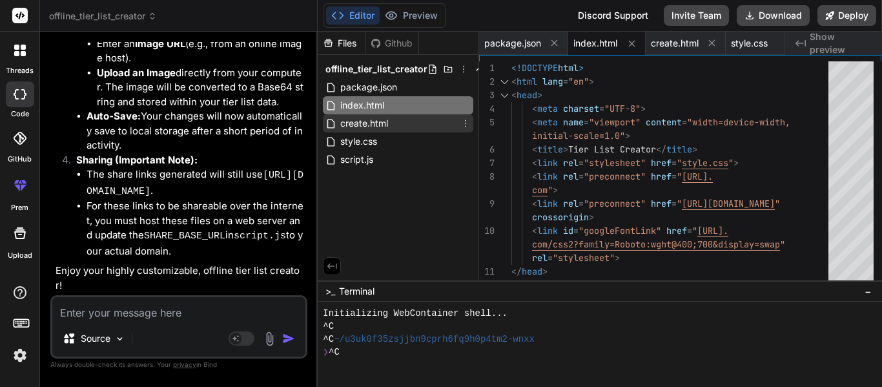
click at [362, 129] on span "create.html" at bounding box center [364, 124] width 50 height 16
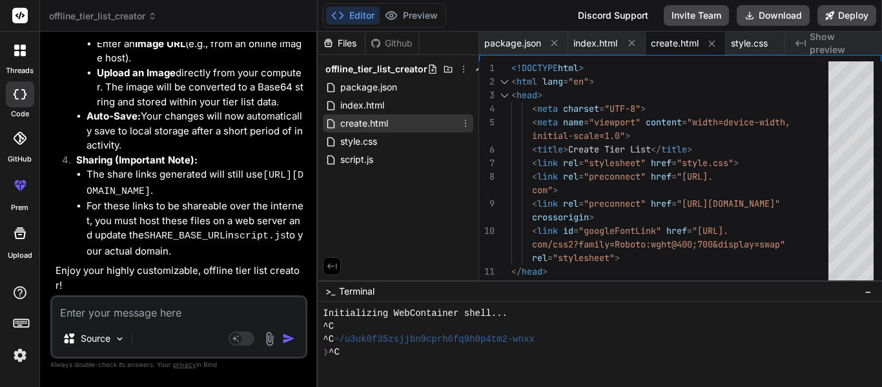
click at [344, 191] on div "Files Github offline_tier_list_creator package.json index.html create.html styl…" at bounding box center [398, 156] width 161 height 249
click at [469, 122] on icon at bounding box center [466, 123] width 10 height 10
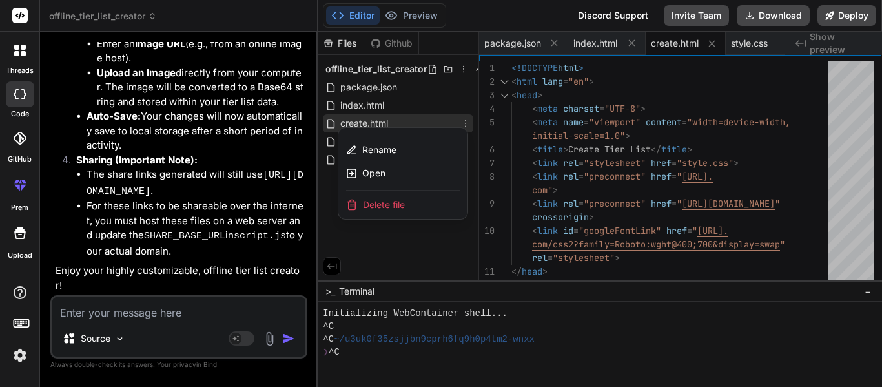
click at [439, 111] on div at bounding box center [600, 209] width 565 height 355
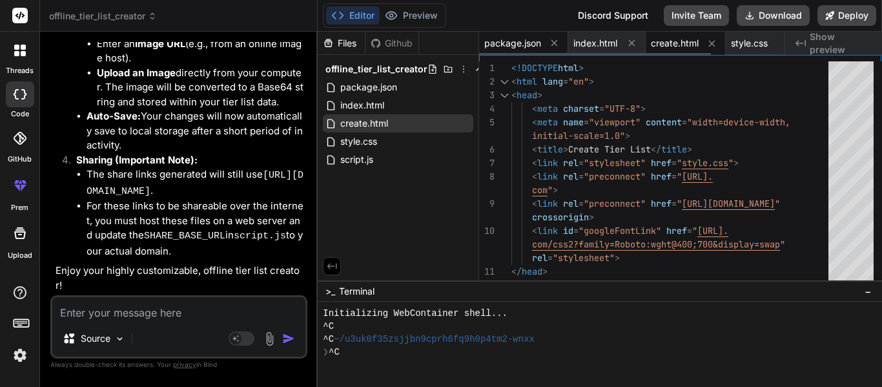
click at [503, 40] on span "package.json" at bounding box center [512, 43] width 57 height 13
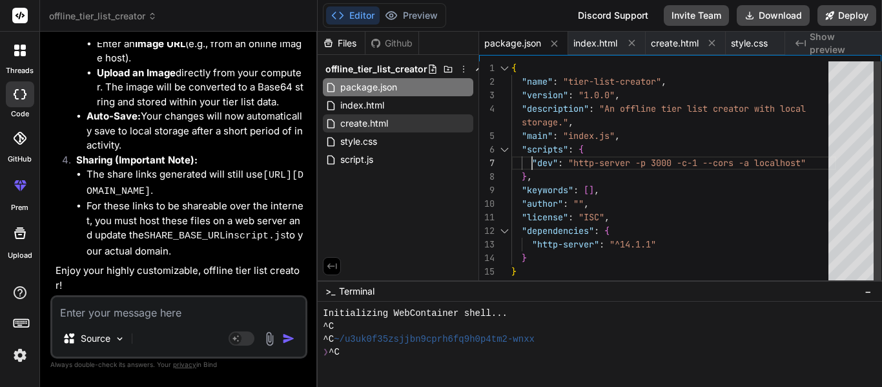
click at [531, 161] on div "{ "name" : "tier-list-creator" , "version" : "1.0.0" , "description" : "An offl…" at bounding box center [674, 176] width 325 height 231
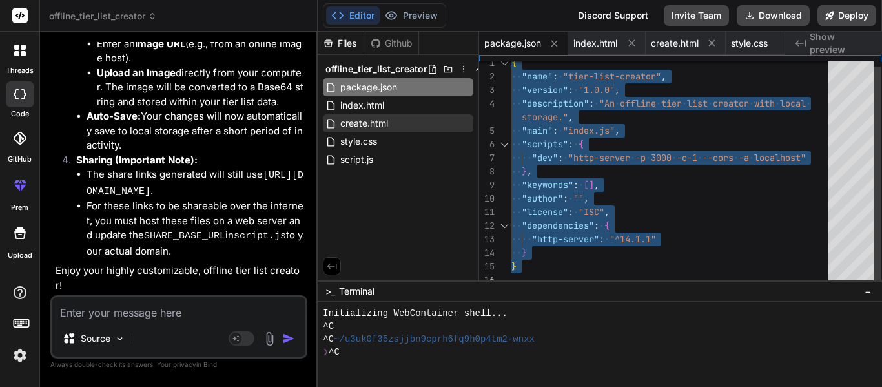
click at [531, 161] on div "{ "name" : "tier-list-creator" , "version" : "1.0.0" , "description" : "An offl…" at bounding box center [674, 171] width 325 height 231
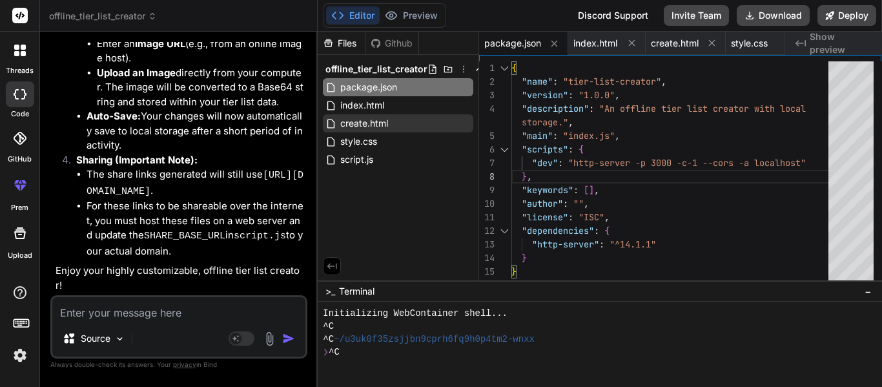
click at [152, 308] on textarea at bounding box center [178, 308] width 253 height 23
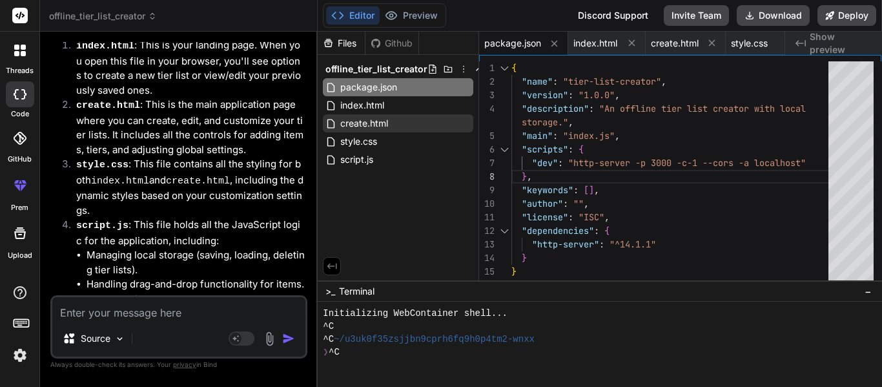
scroll to position [4631, 0]
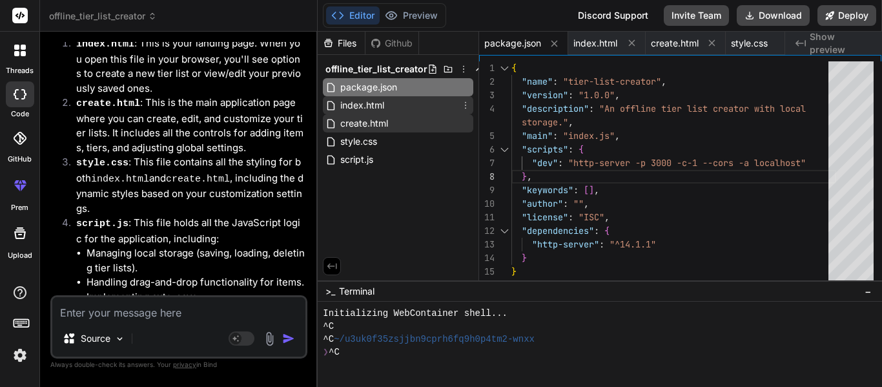
click at [390, 105] on div "index.html" at bounding box center [398, 105] width 151 height 18
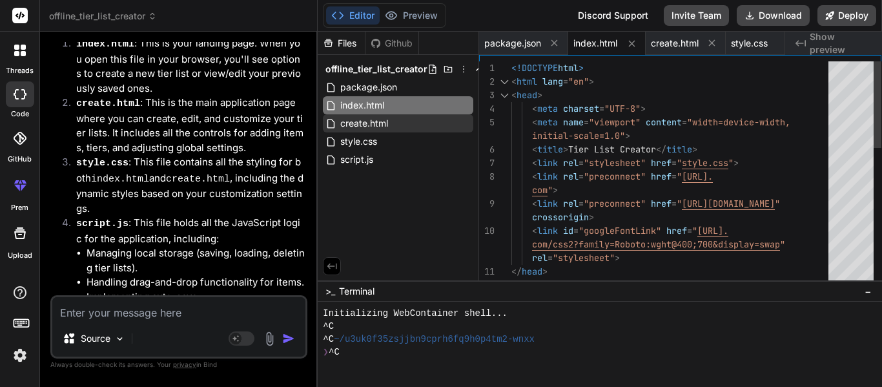
click at [554, 136] on div "<!DOCTYPE html > < html lang = "en" > < head > < meta charset = "UTF-8" > < met…" at bounding box center [674, 352] width 325 height 583
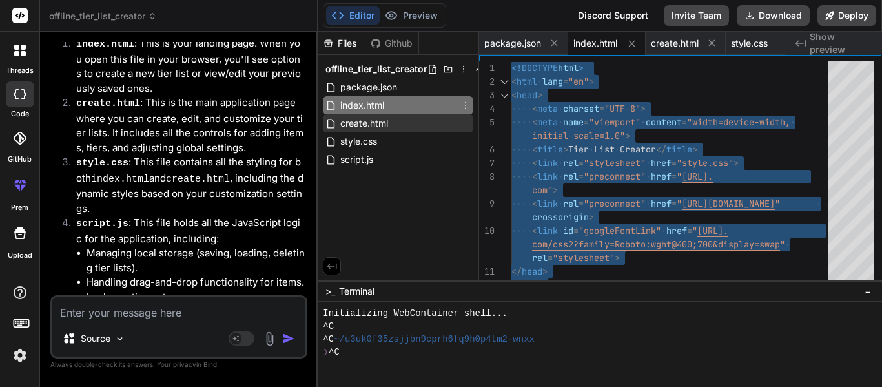
click at [364, 121] on span "create.html" at bounding box center [364, 124] width 50 height 16
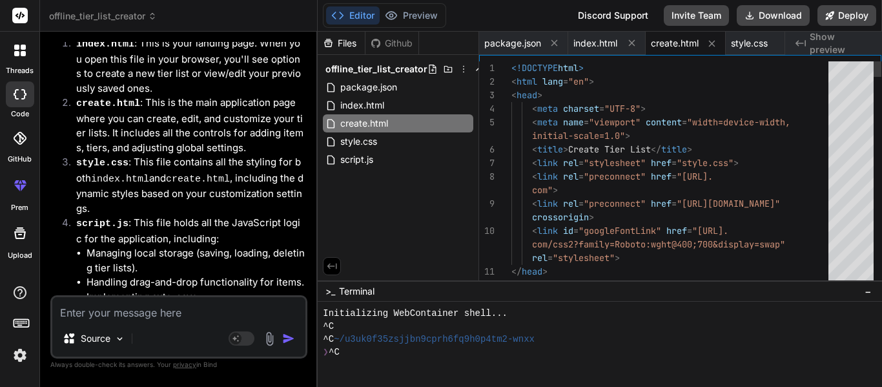
click at [578, 141] on span "initial-scale=1.0" >" at bounding box center [571, 136] width 119 height 14
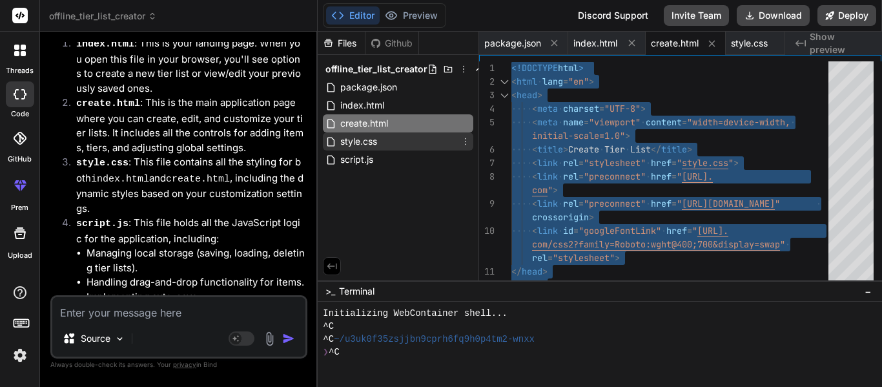
click at [408, 135] on div "style.css" at bounding box center [398, 141] width 151 height 18
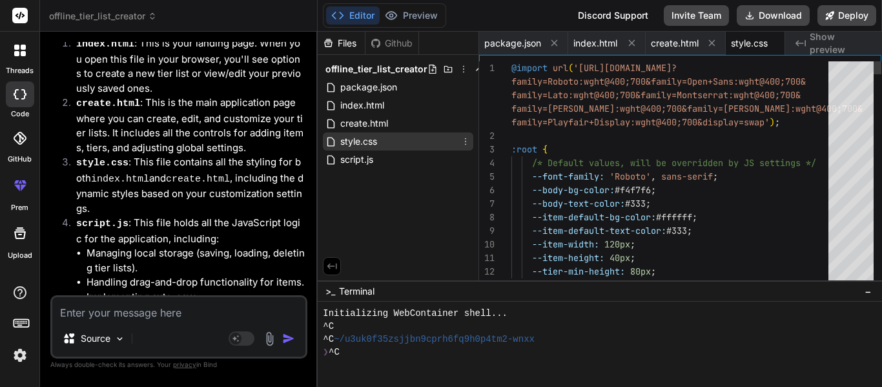
scroll to position [0, 19]
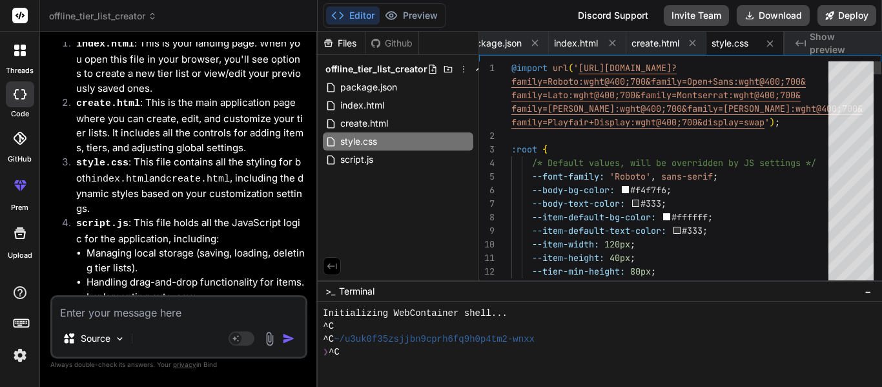
click at [527, 159] on span at bounding box center [522, 163] width 21 height 12
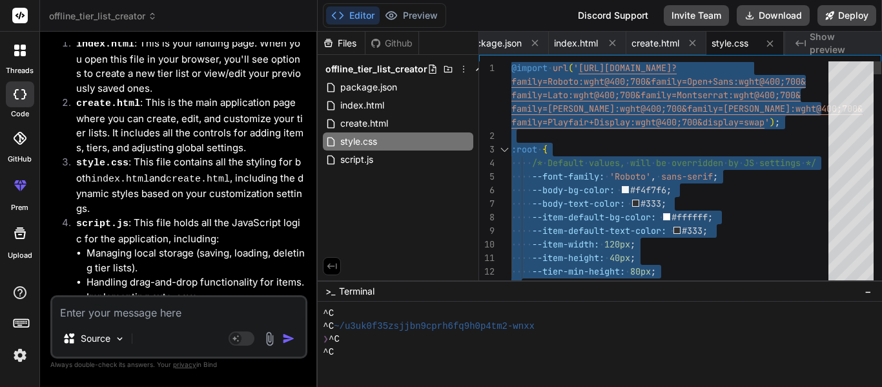
scroll to position [26, 0]
click at [388, 156] on div "script.js" at bounding box center [398, 160] width 151 height 18
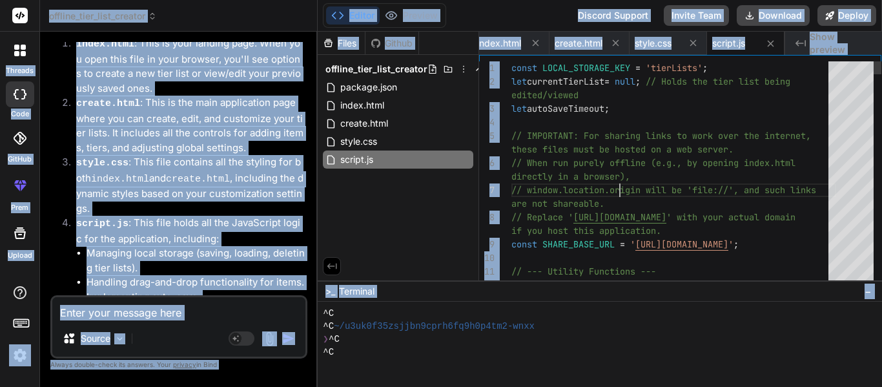
scroll to position [0, 0]
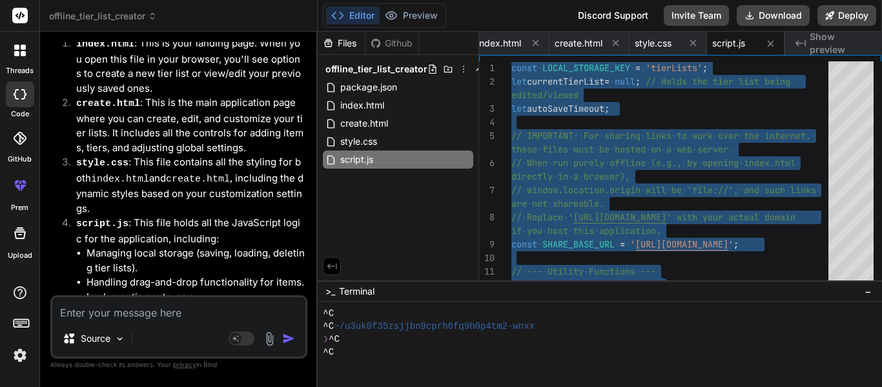
click at [163, 298] on textarea at bounding box center [178, 308] width 253 height 23
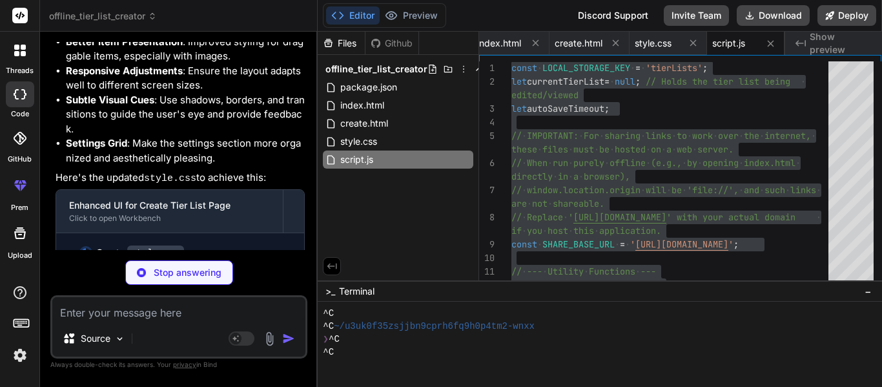
scroll to position [5377, 0]
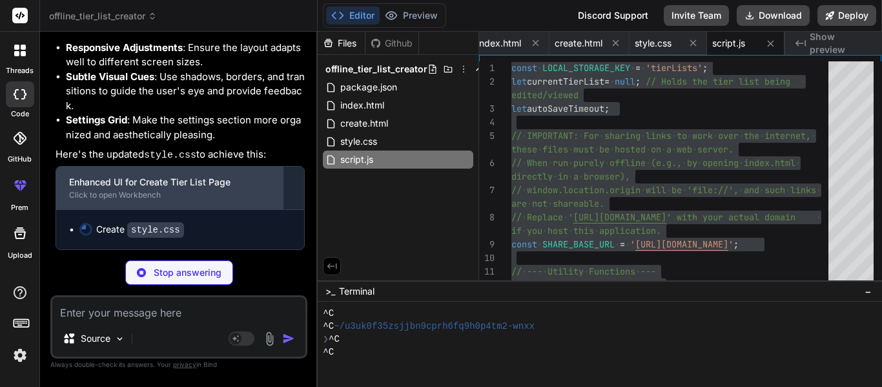
click at [222, 180] on div "Enhanced UI for Create Tier List Page" at bounding box center [169, 182] width 201 height 13
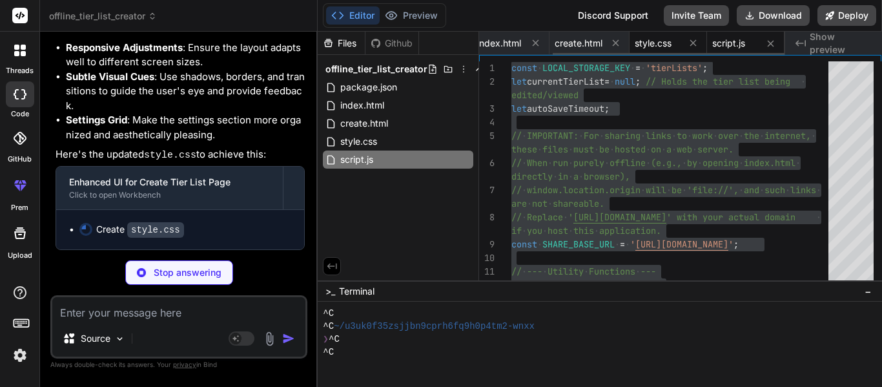
click at [671, 41] on span "style.css" at bounding box center [653, 43] width 37 height 13
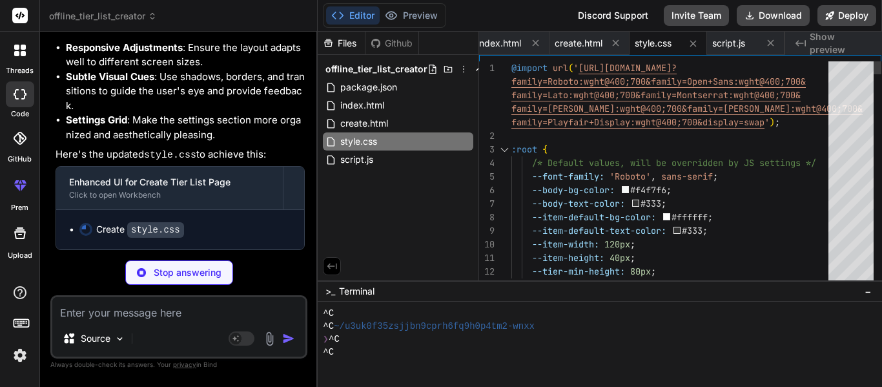
scroll to position [0, 0]
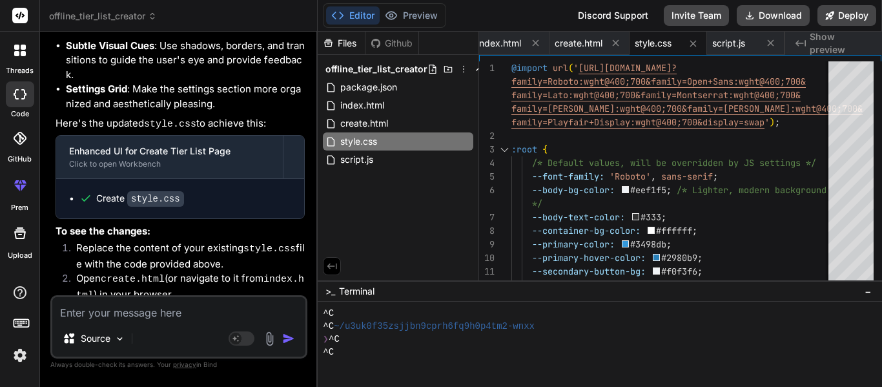
scroll to position [5450, 0]
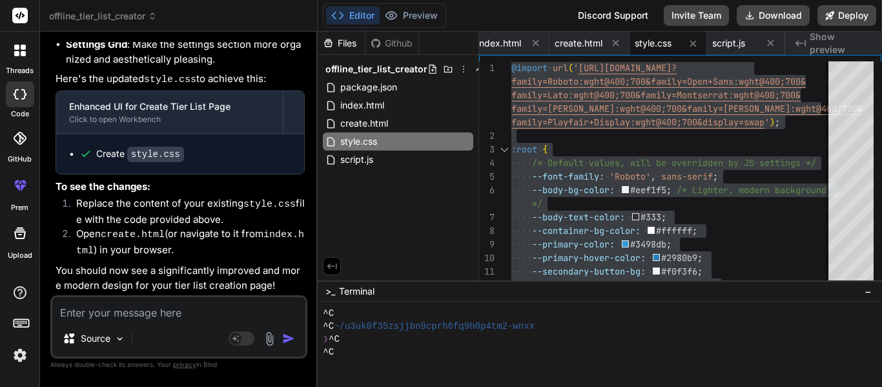
click at [159, 311] on textarea at bounding box center [178, 308] width 253 height 23
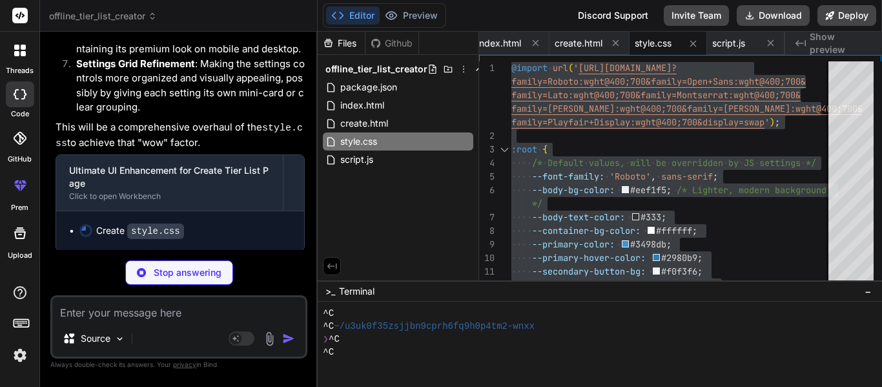
scroll to position [6488, 0]
click at [187, 284] on div "Stop answering" at bounding box center [179, 272] width 108 height 25
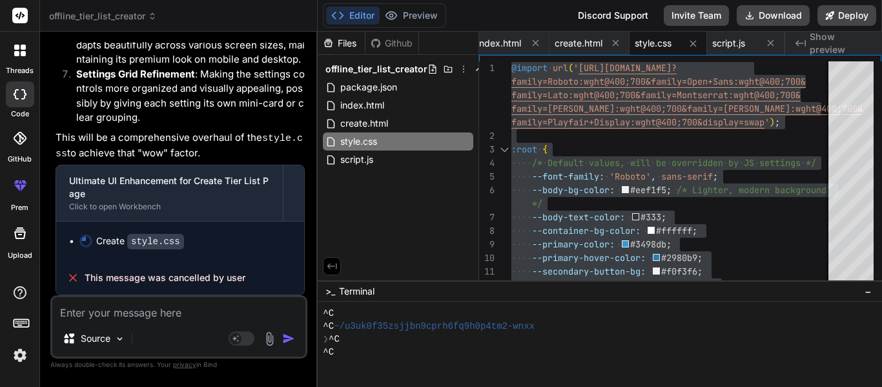
scroll to position [6476, 0]
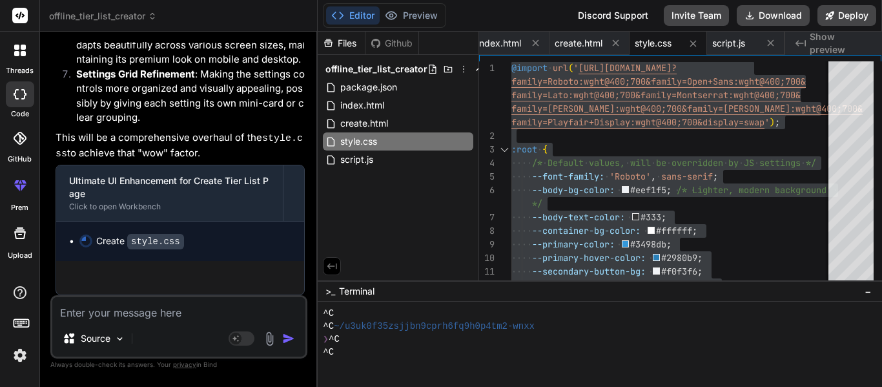
click at [174, 321] on div "Source Agent Mode. When this toggle is activated, AI automatically makes decisi…" at bounding box center [178, 326] width 257 height 63
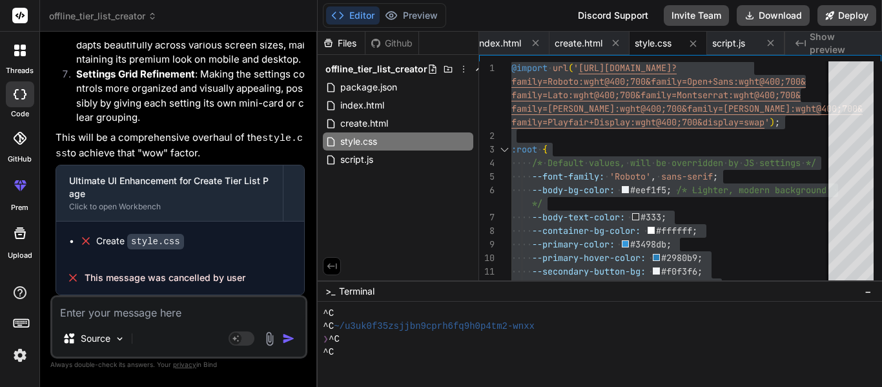
click at [193, 295] on div "Source Agent Mode. When this toggle is activated, AI automatically makes decisi…" at bounding box center [178, 326] width 257 height 63
click at [165, 313] on textarea at bounding box center [178, 308] width 253 height 23
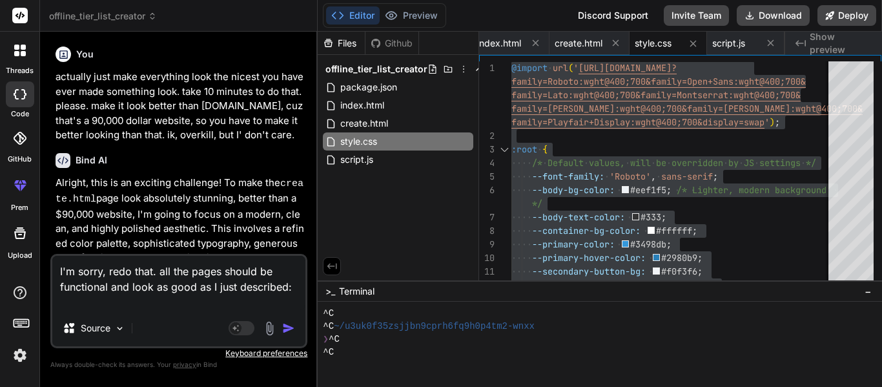
scroll to position [5671, 0]
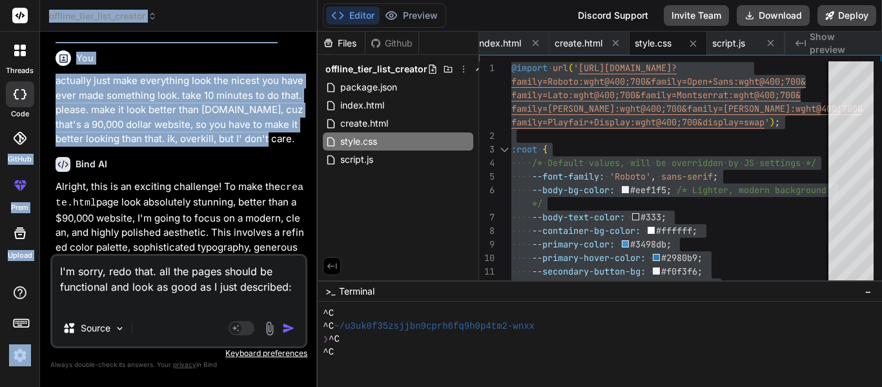
drag, startPoint x: 270, startPoint y: 168, endPoint x: 33, endPoint y: 114, distance: 243.1
click at [33, 114] on div "threads code GitHub prem Upload offline_tier_list_creator Created with Pixso. B…" at bounding box center [441, 193] width 882 height 387
click at [45, 109] on div "Bind AI Web Search Created with Pixso. Code Generator You create a tier list cr…" at bounding box center [179, 209] width 278 height 355
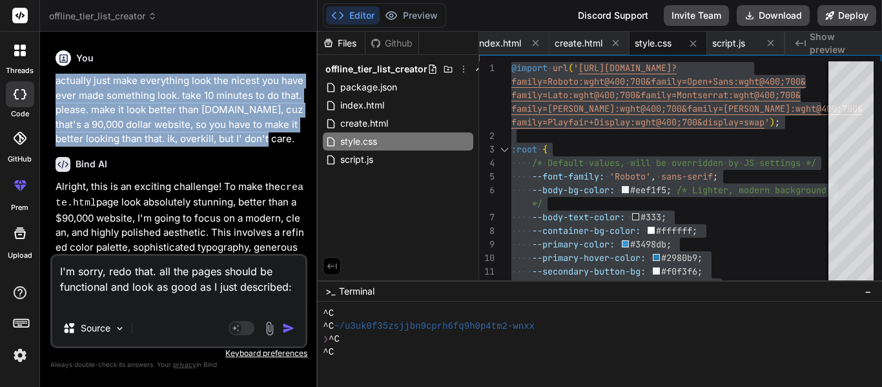
drag, startPoint x: 52, startPoint y: 109, endPoint x: 271, endPoint y: 169, distance: 227.1
click at [271, 169] on div "You create a tier list creator that works offline, save tier lists that you hav…" at bounding box center [180, 148] width 255 height 212
copy p "actually just make everything look the nicest you have ever made something look…"
click at [267, 303] on textarea "I'm sorry, redo that. all the pages should be functional and look as good as I …" at bounding box center [178, 283] width 253 height 54
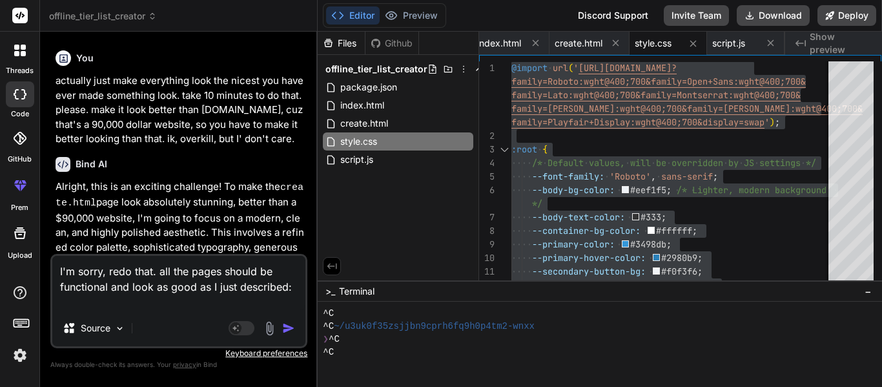
paste textarea "actually just make everything look the nicest you have ever made something look…"
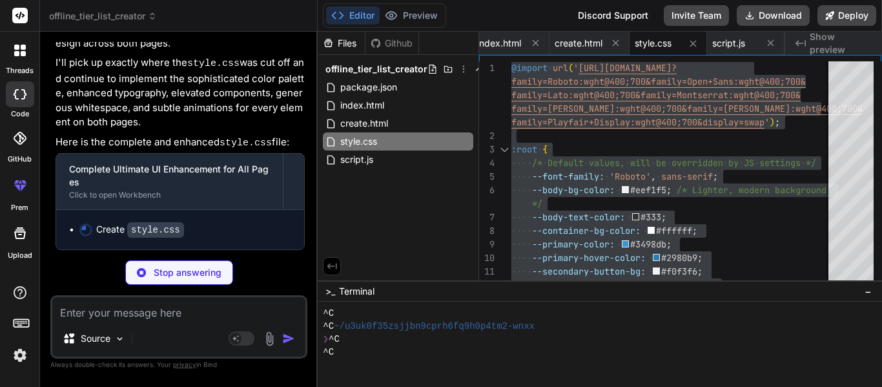
scroll to position [7001, 0]
click at [559, 351] on div "^C" at bounding box center [594, 352] width 543 height 13
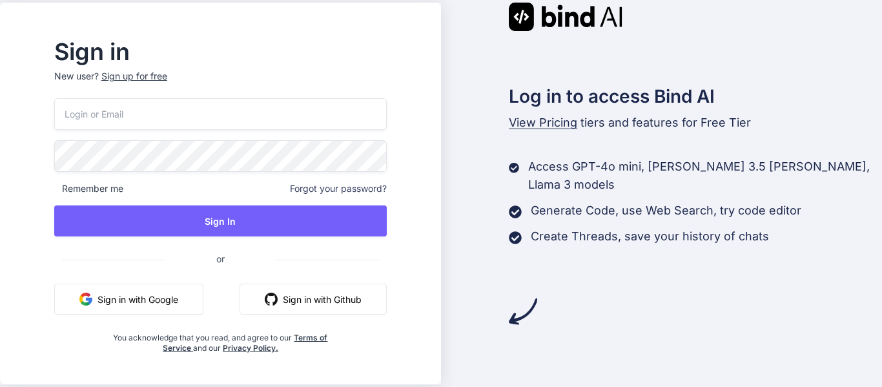
type input "[EMAIL_ADDRESS][DOMAIN_NAME]"
click at [282, 295] on button "Sign in with Github" at bounding box center [313, 299] width 147 height 31
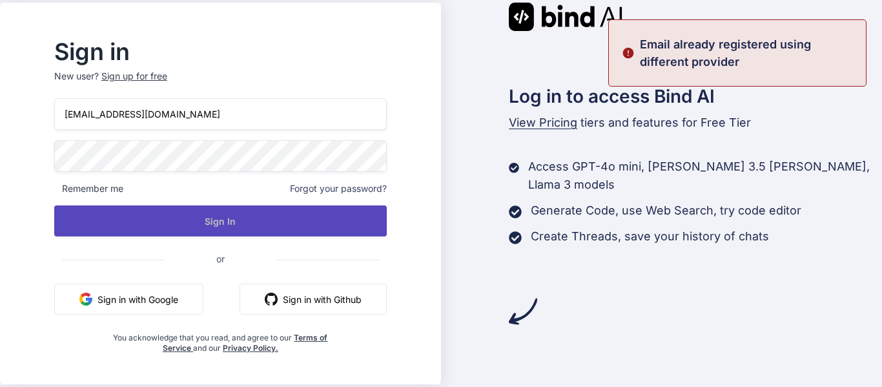
click at [227, 231] on button "Sign In" at bounding box center [220, 220] width 333 height 31
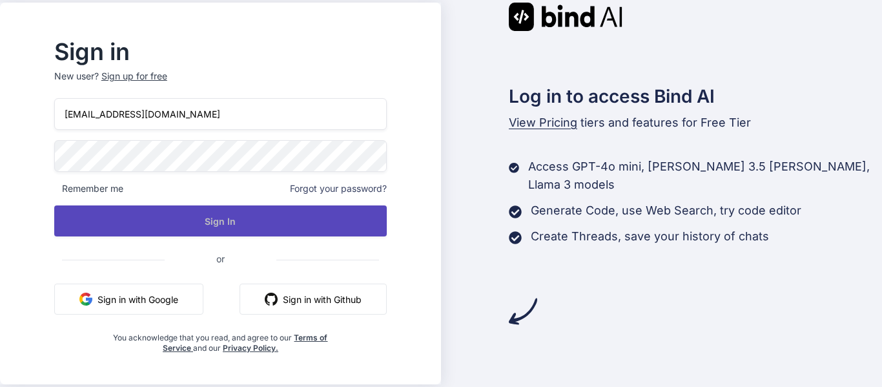
click at [230, 222] on button "Sign In" at bounding box center [220, 220] width 333 height 31
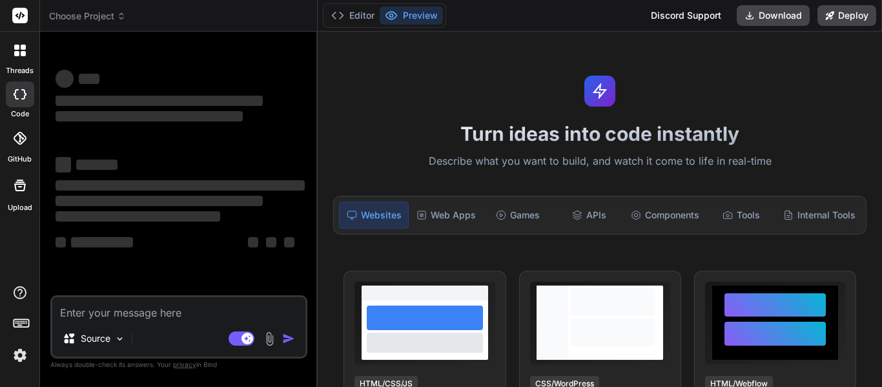
click at [94, 14] on span "Choose Project" at bounding box center [87, 16] width 77 height 13
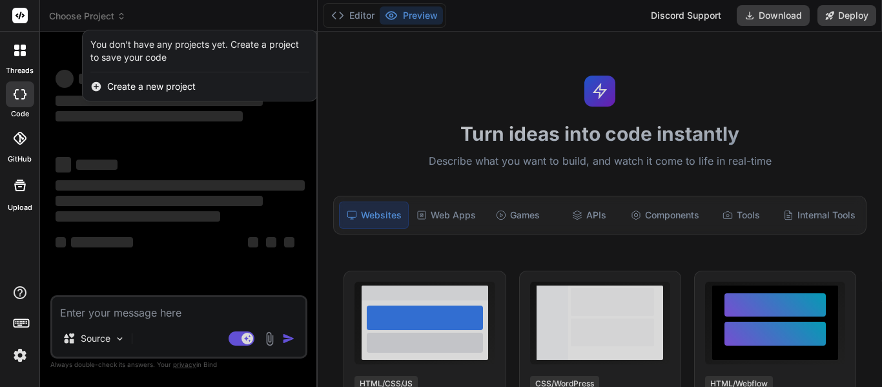
click at [52, 59] on div at bounding box center [441, 193] width 882 height 387
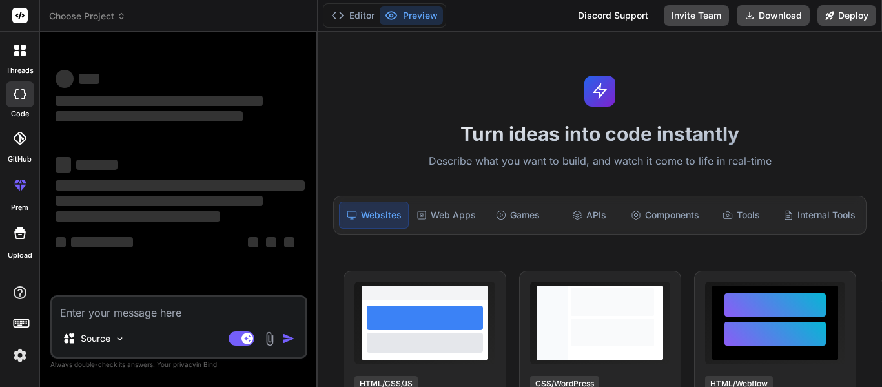
click at [188, 178] on div "‌ ‌ ‌" at bounding box center [180, 201] width 249 height 47
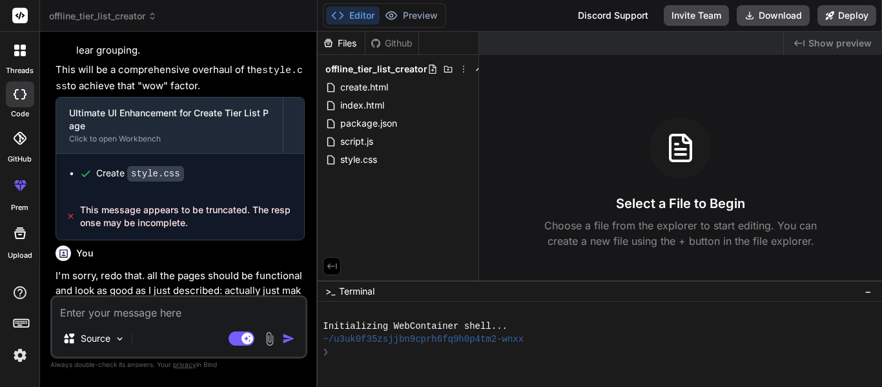
scroll to position [3897, 0]
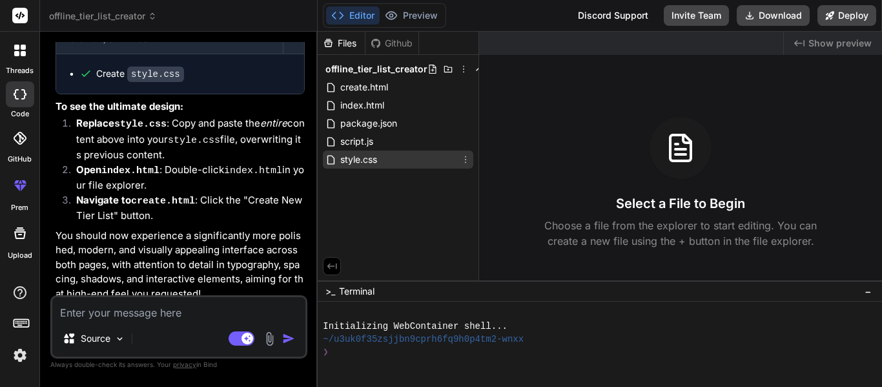
click at [402, 164] on div "style.css" at bounding box center [398, 160] width 151 height 18
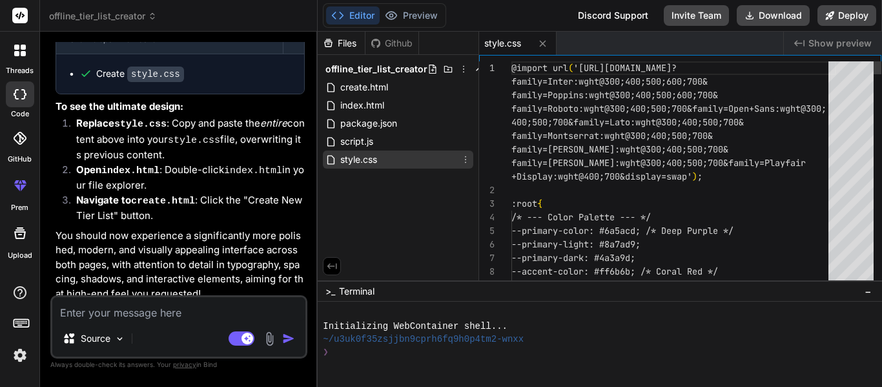
type textarea "x"
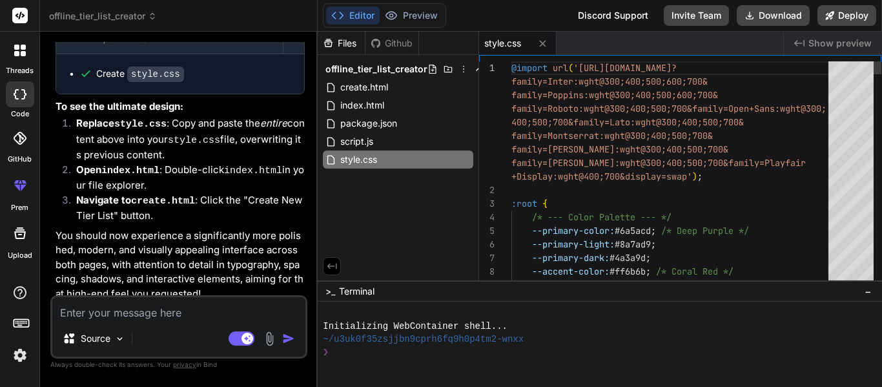
type textarea "@import url('https://fonts.googleapis.com/css2?family=Inter:wght@300;400;500;60…"
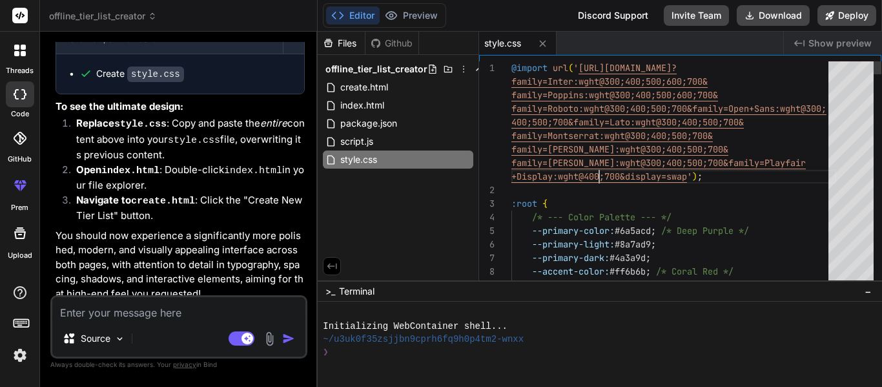
type textarea "x"
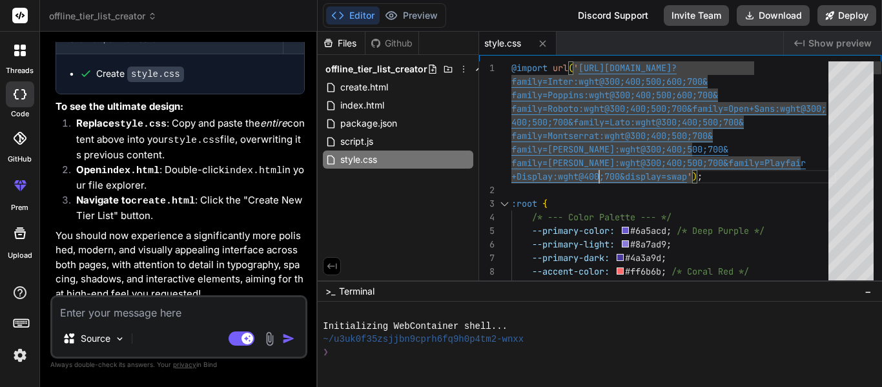
type textarea "@import url('https://fonts.googleapis.com/css2?family=Inter:wght@300;400;500;60…"
